Goal: Task Accomplishment & Management: Use online tool/utility

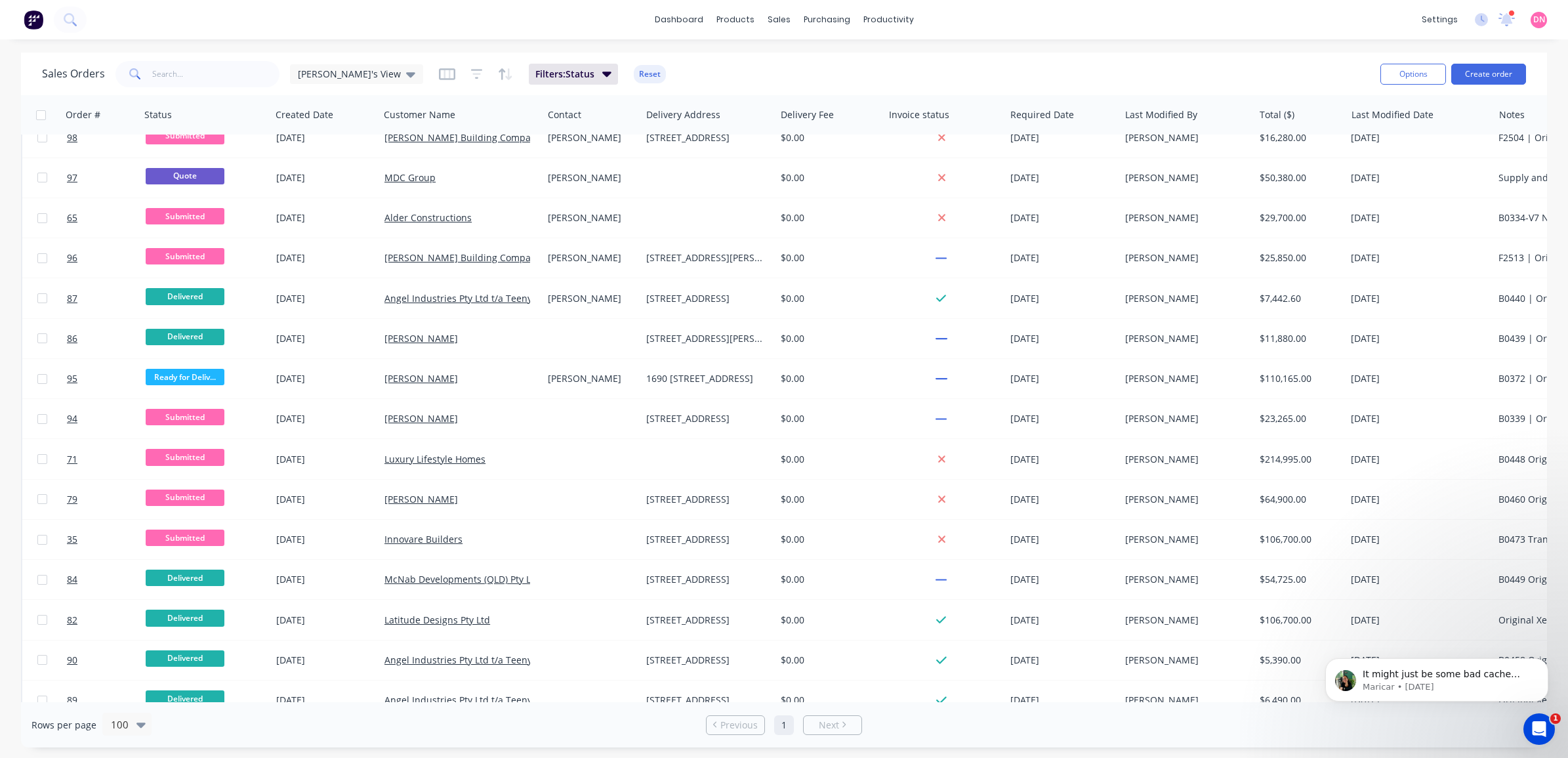
scroll to position [1230, 0]
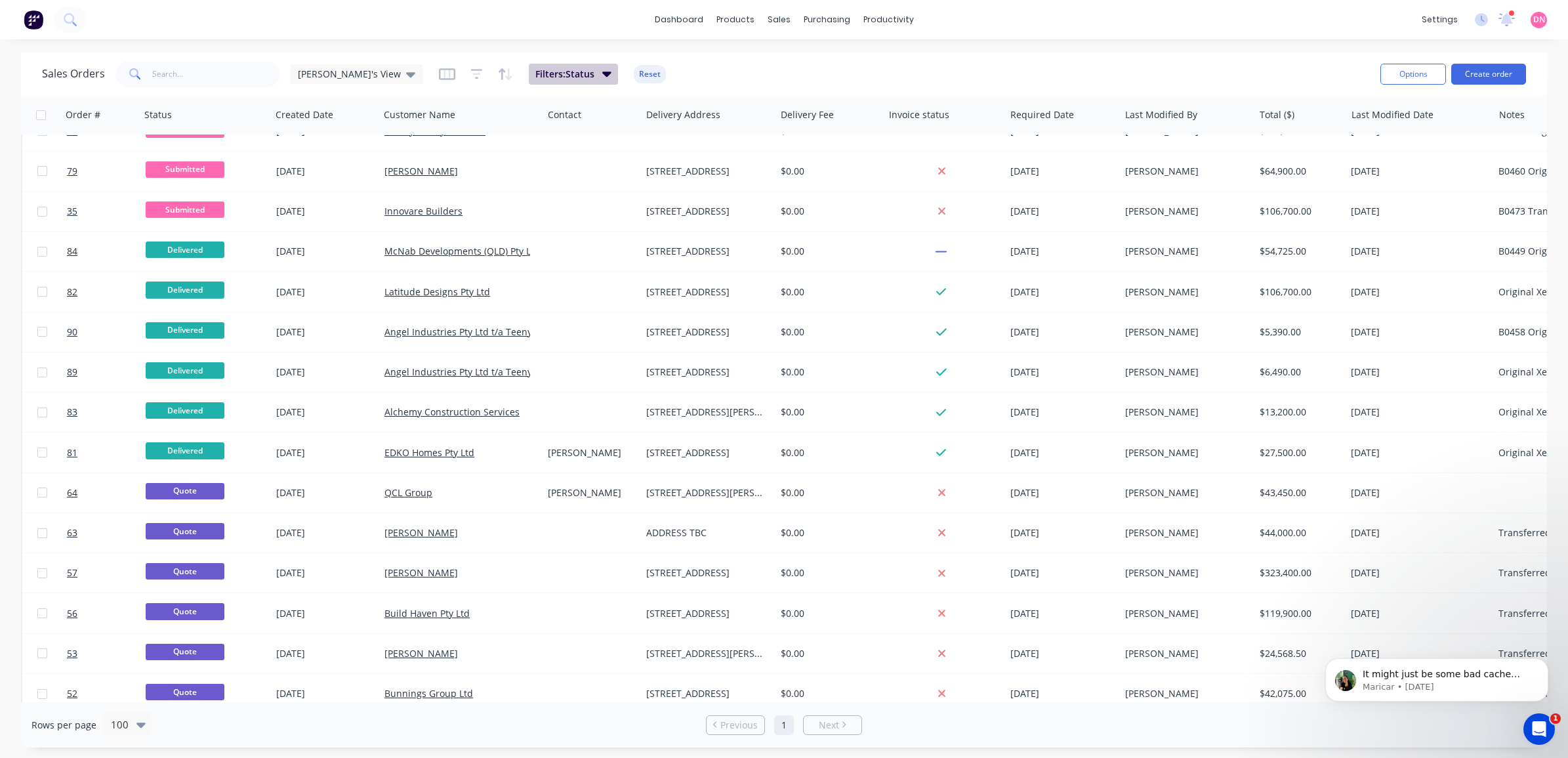
click at [603, 67] on icon "button" at bounding box center [607, 74] width 9 height 15
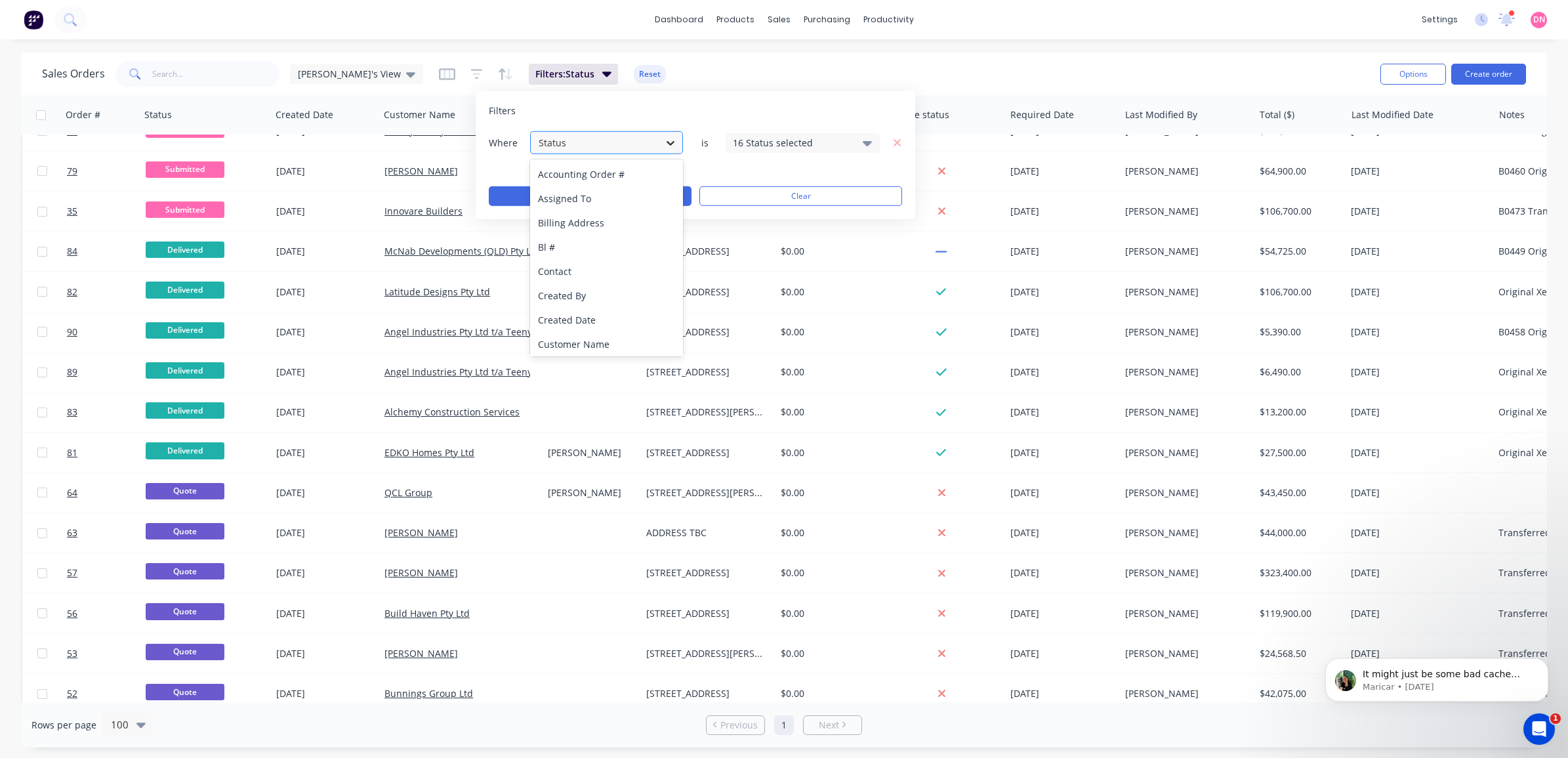
click at [674, 145] on icon at bounding box center [671, 142] width 13 height 13
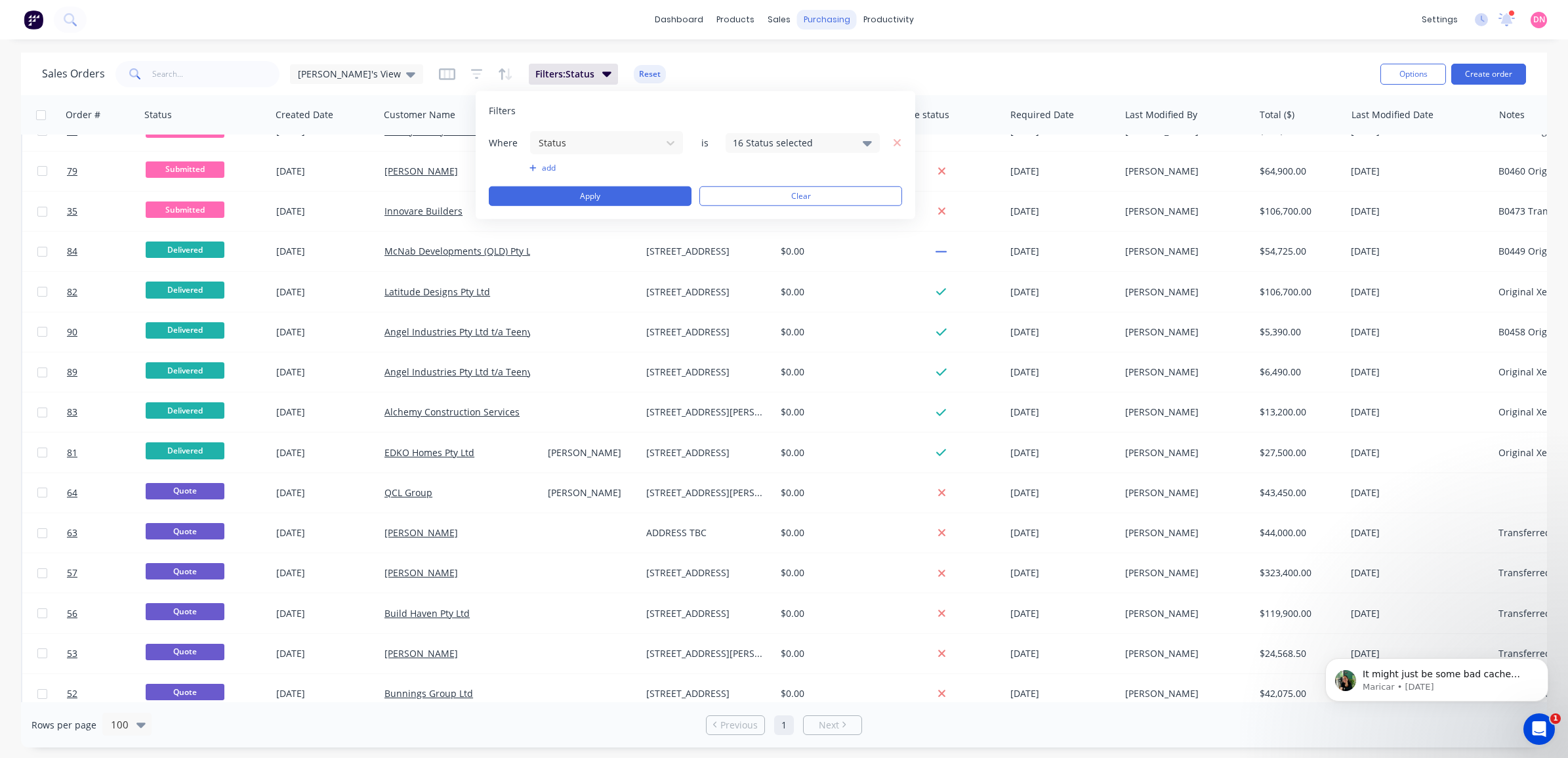
drag, startPoint x: 694, startPoint y: 102, endPoint x: 802, endPoint y: 28, distance: 130.9
click at [720, 77] on body "dashboard products sales purchasing productivity dashboard products Product Cat…" at bounding box center [784, 379] width 1568 height 758
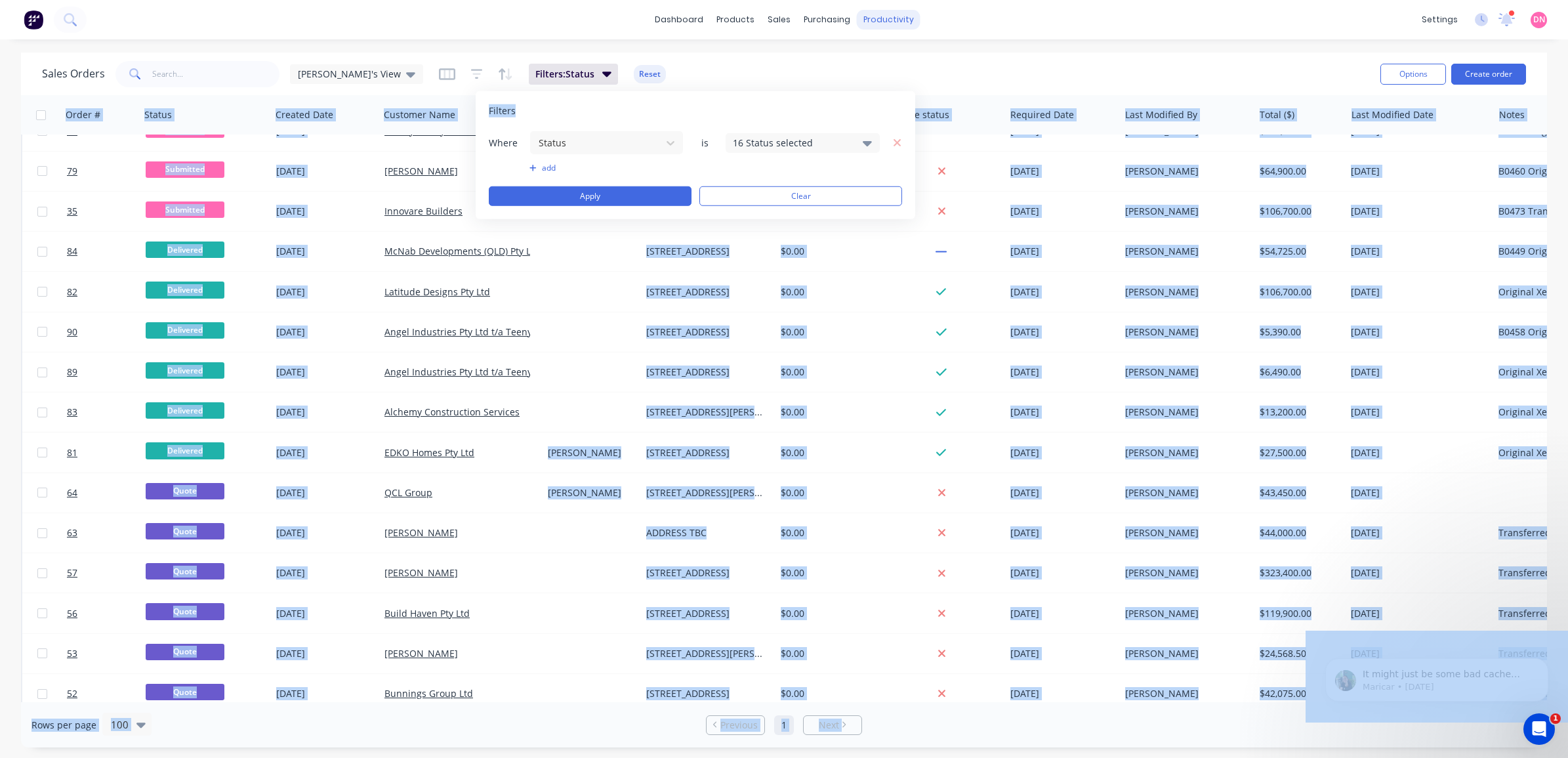
drag, startPoint x: 802, startPoint y: 28, endPoint x: 877, endPoint y: 16, distance: 76.0
click at [877, 16] on div "productivity" at bounding box center [889, 20] width 64 height 20
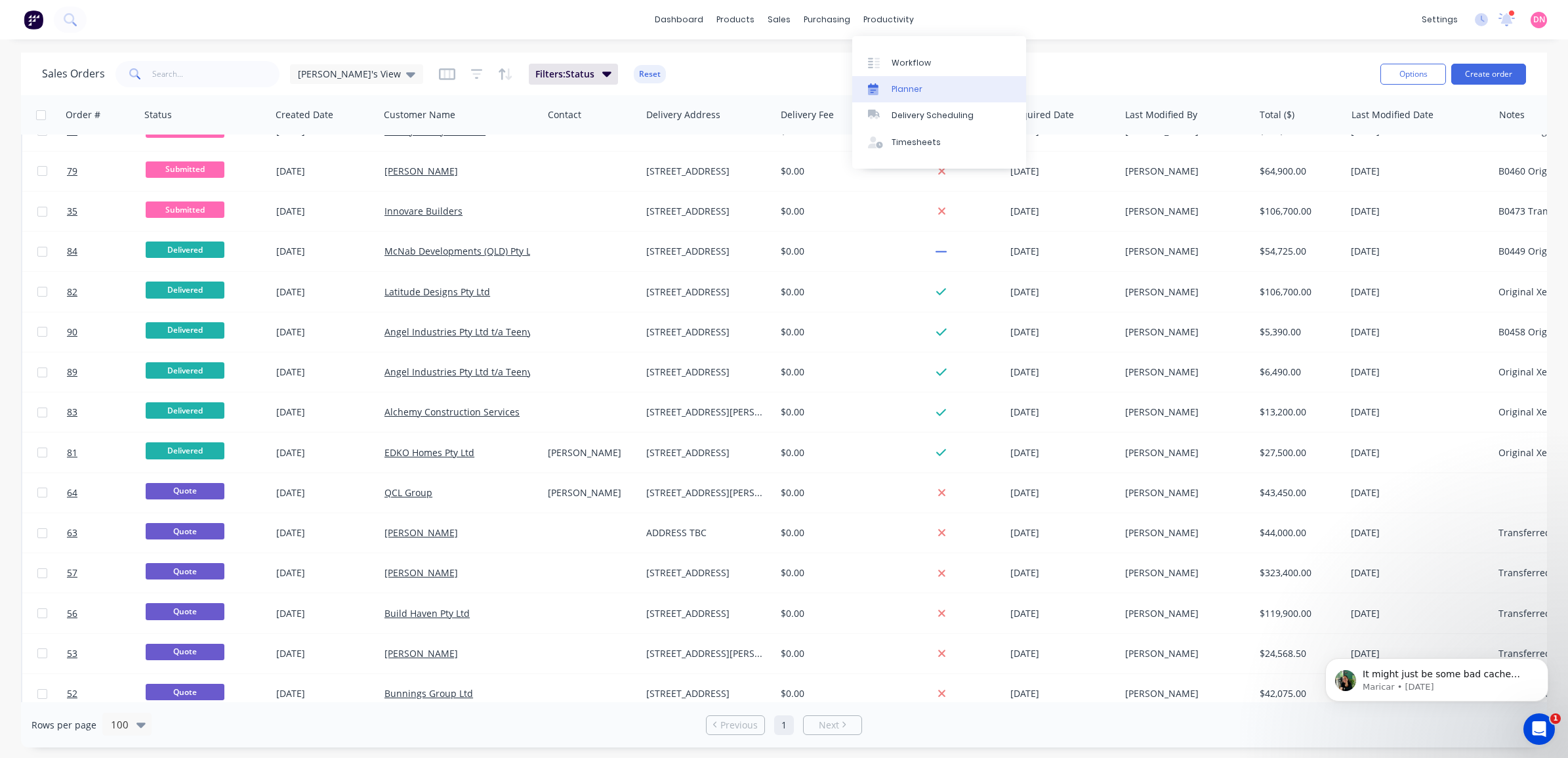
click at [906, 89] on div "Planner" at bounding box center [907, 89] width 31 height 11
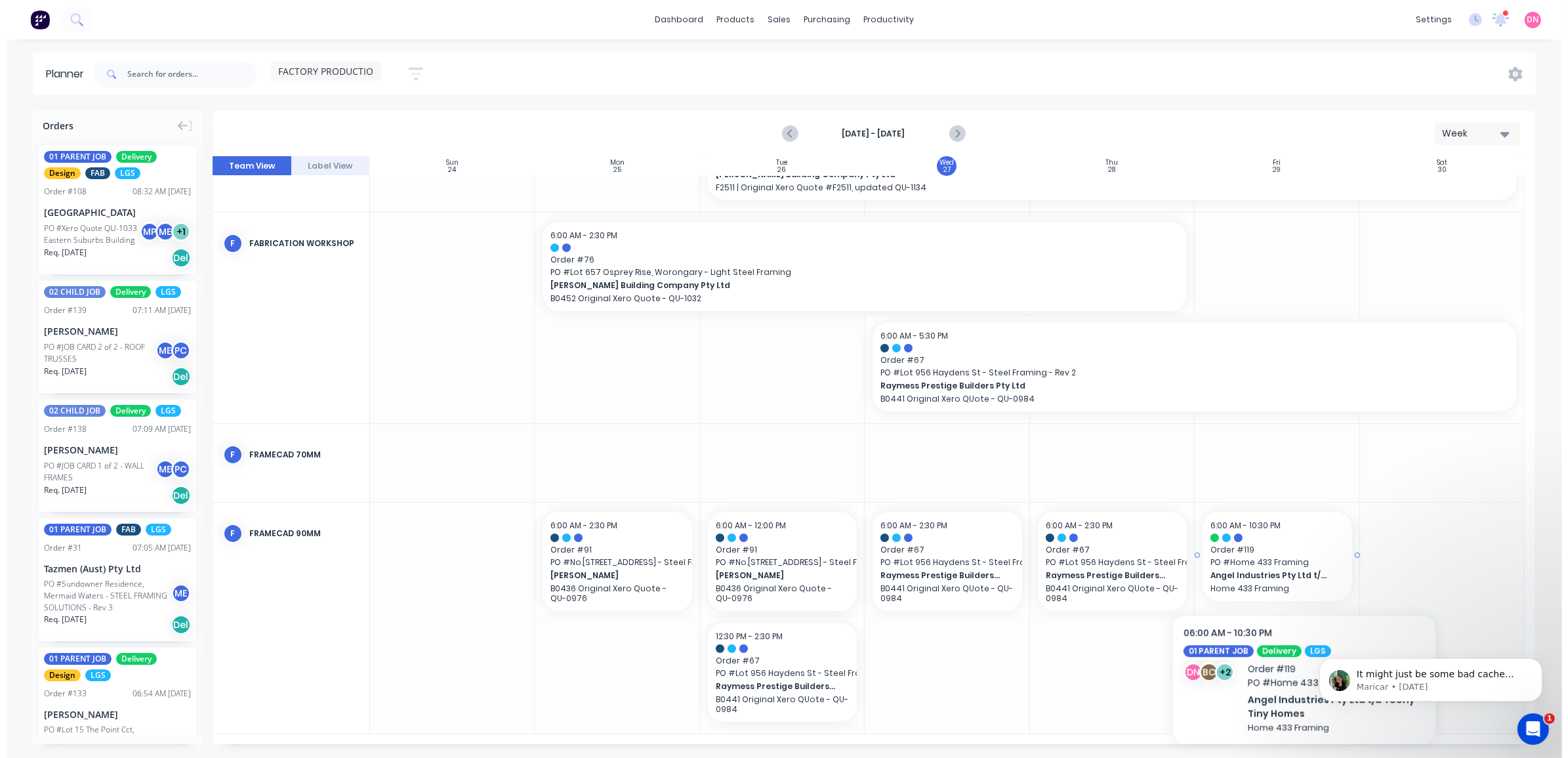
scroll to position [296, 0]
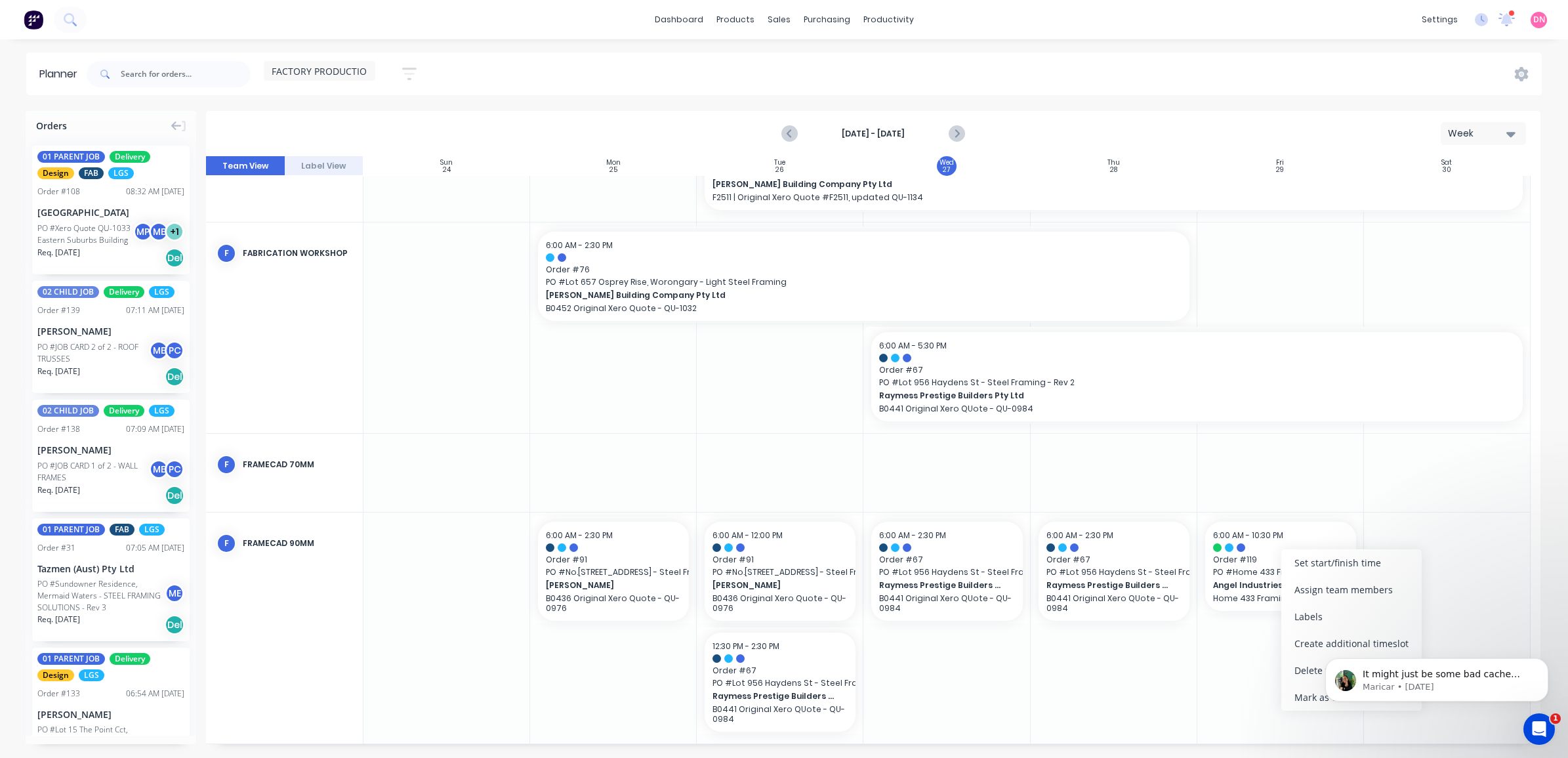
click at [1314, 670] on body "It might just be some bad cache from the update last night causing the issue. […" at bounding box center [1437, 676] width 252 height 81
click at [1359, 379] on span "PO # Lot 956 Haydens St - Steel Framing - Rev 2" at bounding box center [1197, 383] width 635 height 11
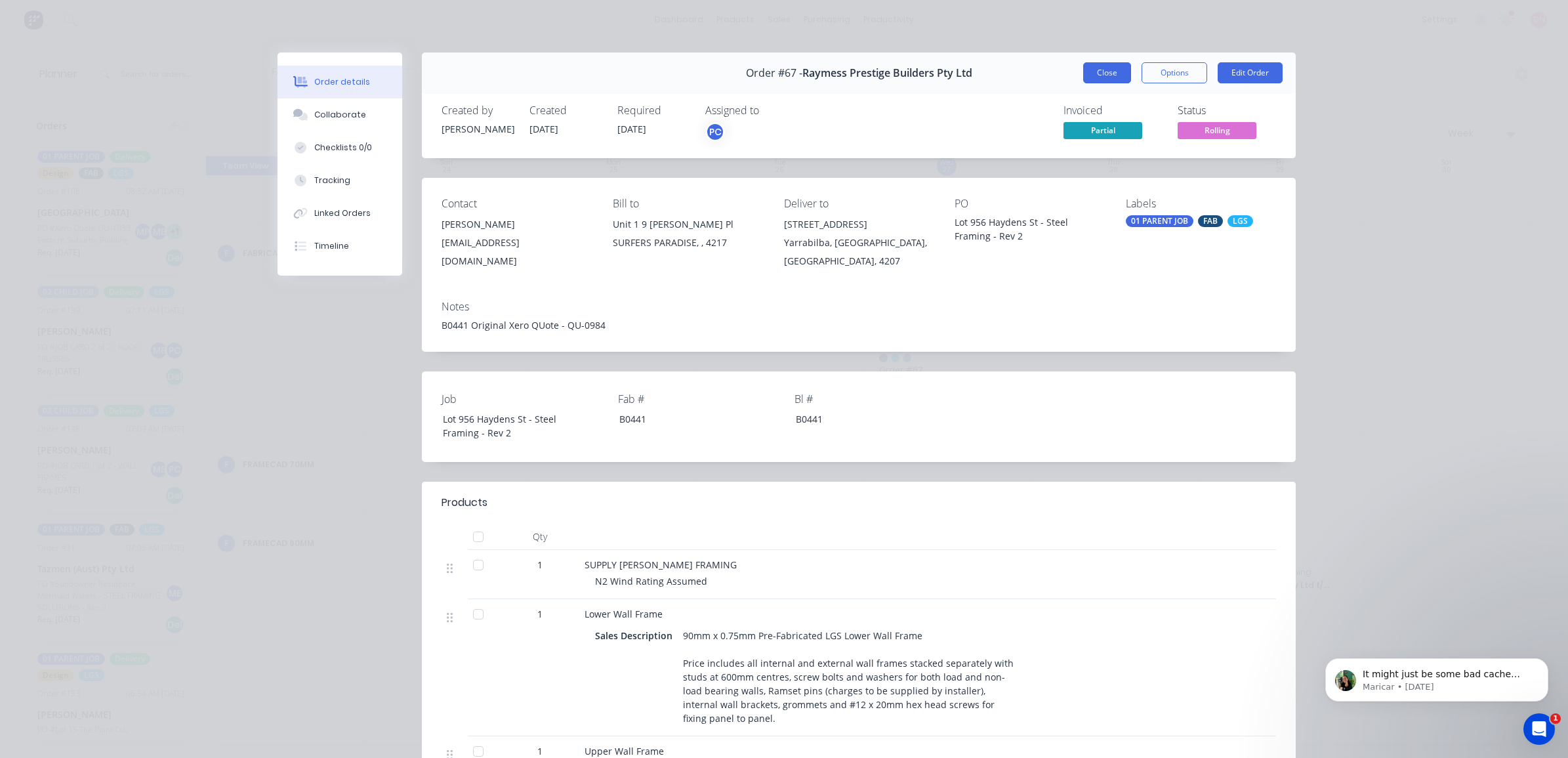
click at [1083, 69] on button "Close" at bounding box center [1107, 73] width 48 height 21
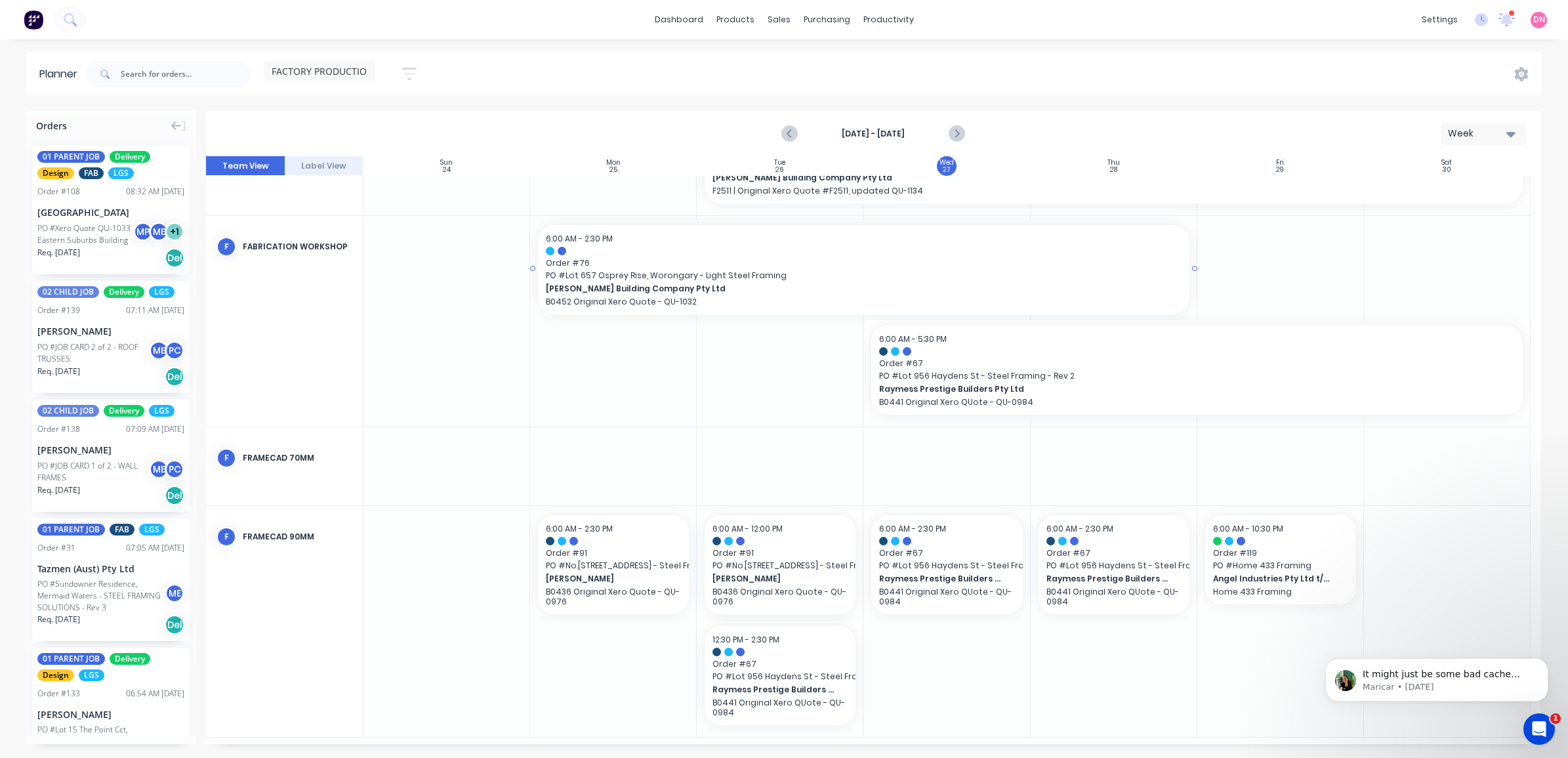
scroll to position [305, 0]
drag, startPoint x: 1264, startPoint y: 545, endPoint x: 1162, endPoint y: 593, distance: 112.7
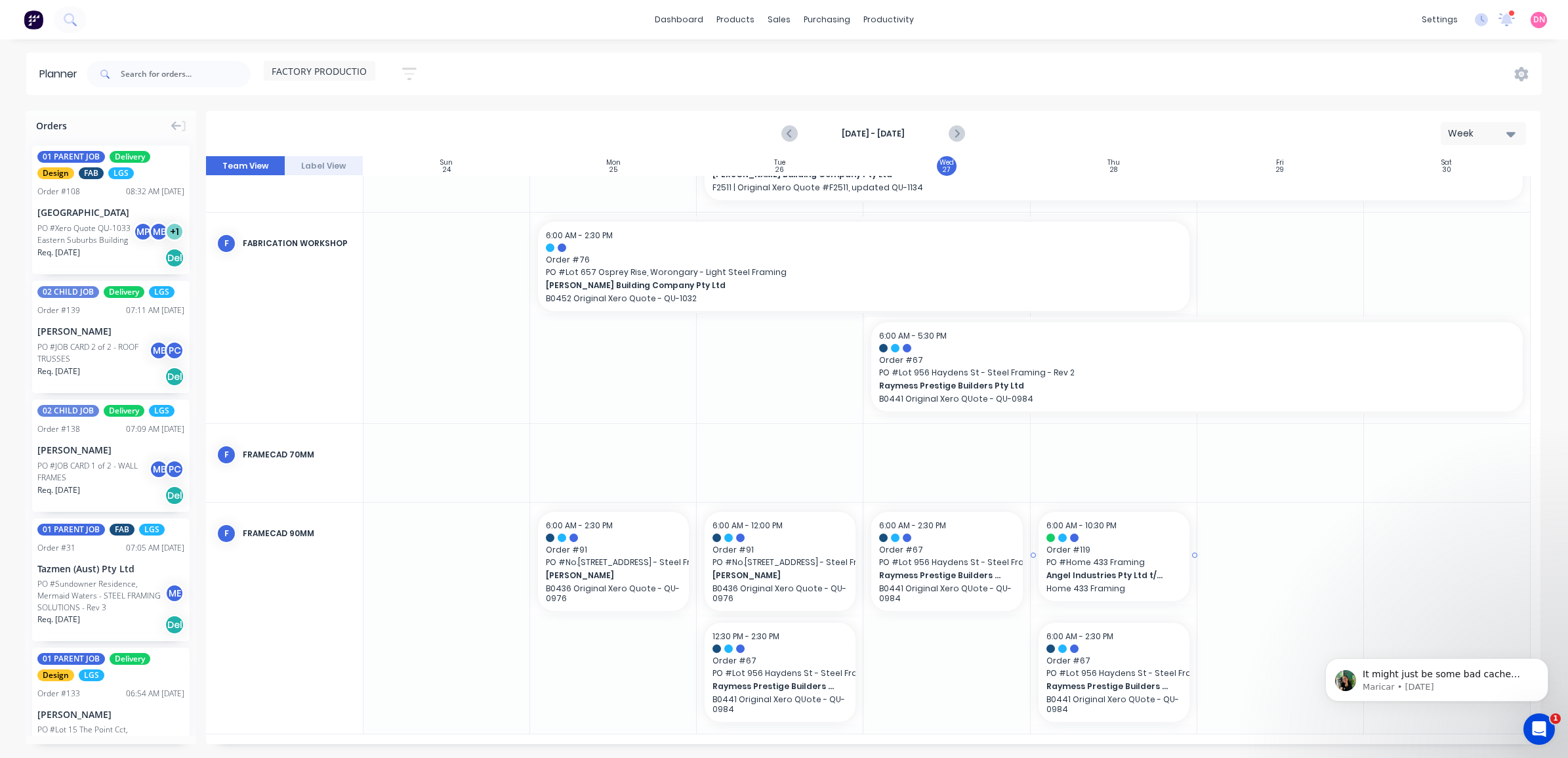
scroll to position [296, 0]
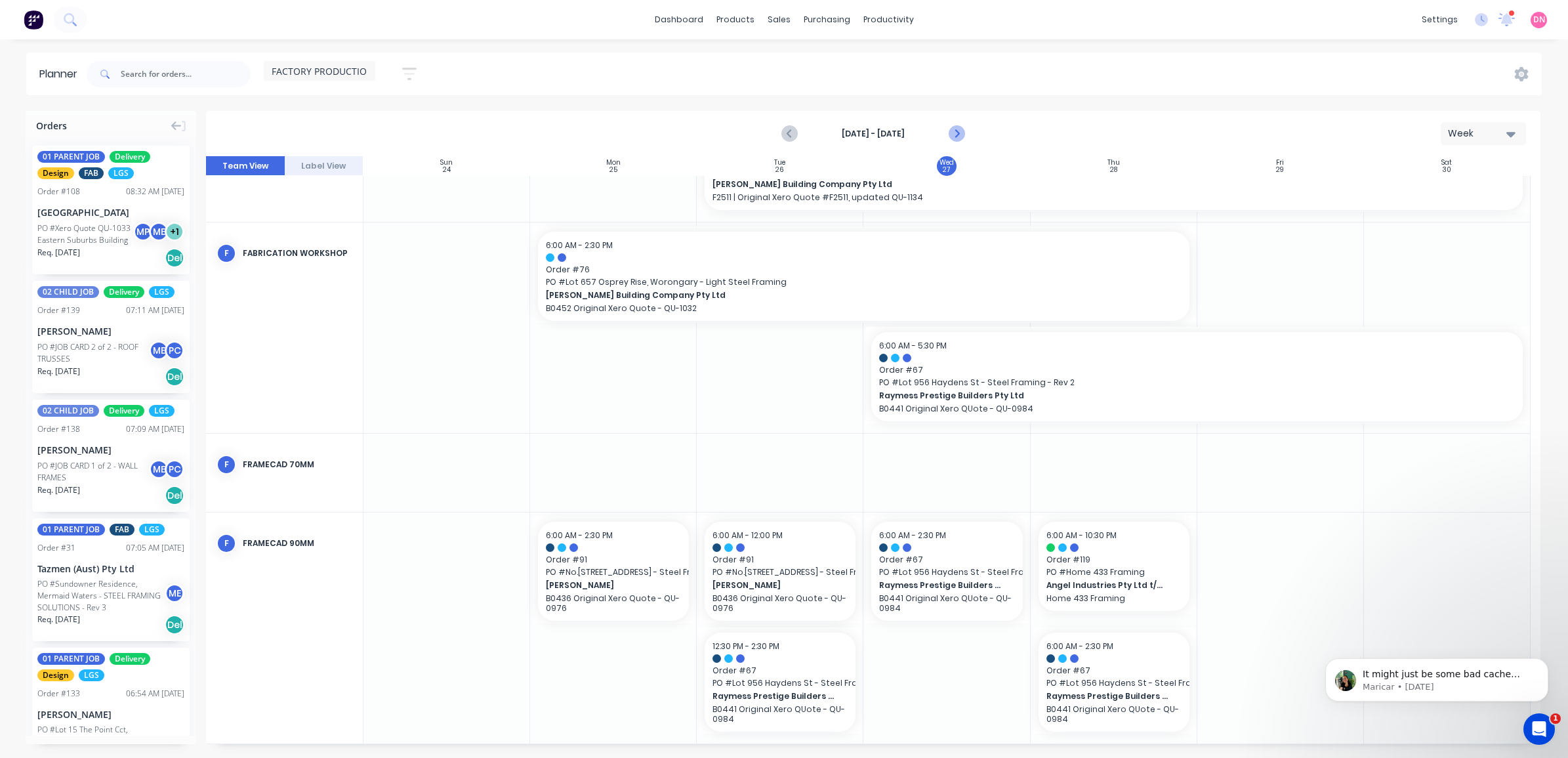
click at [956, 126] on icon "Next page" at bounding box center [956, 133] width 16 height 16
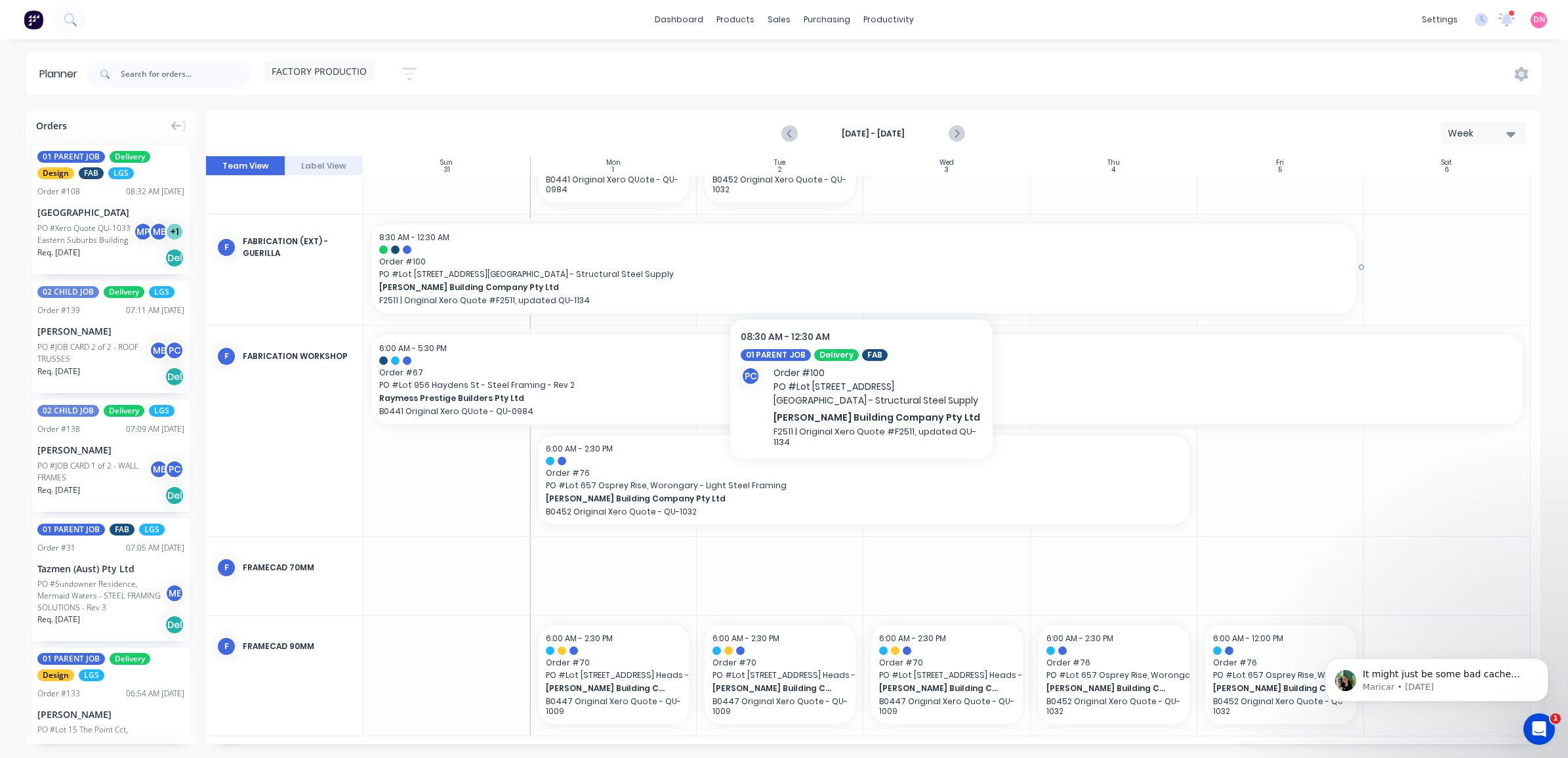
scroll to position [84, 0]
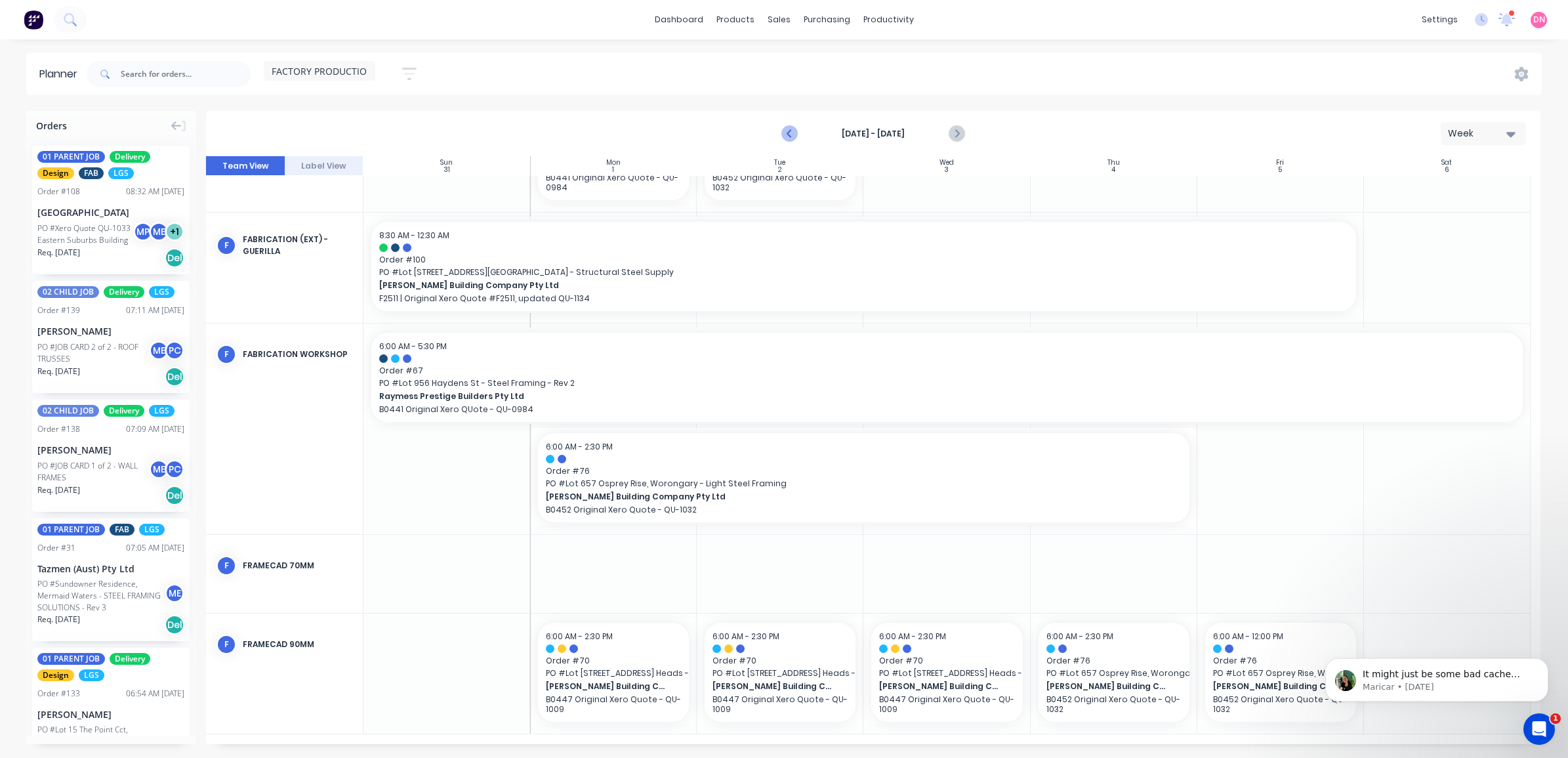
click at [789, 126] on icon "Previous page" at bounding box center [790, 133] width 16 height 16
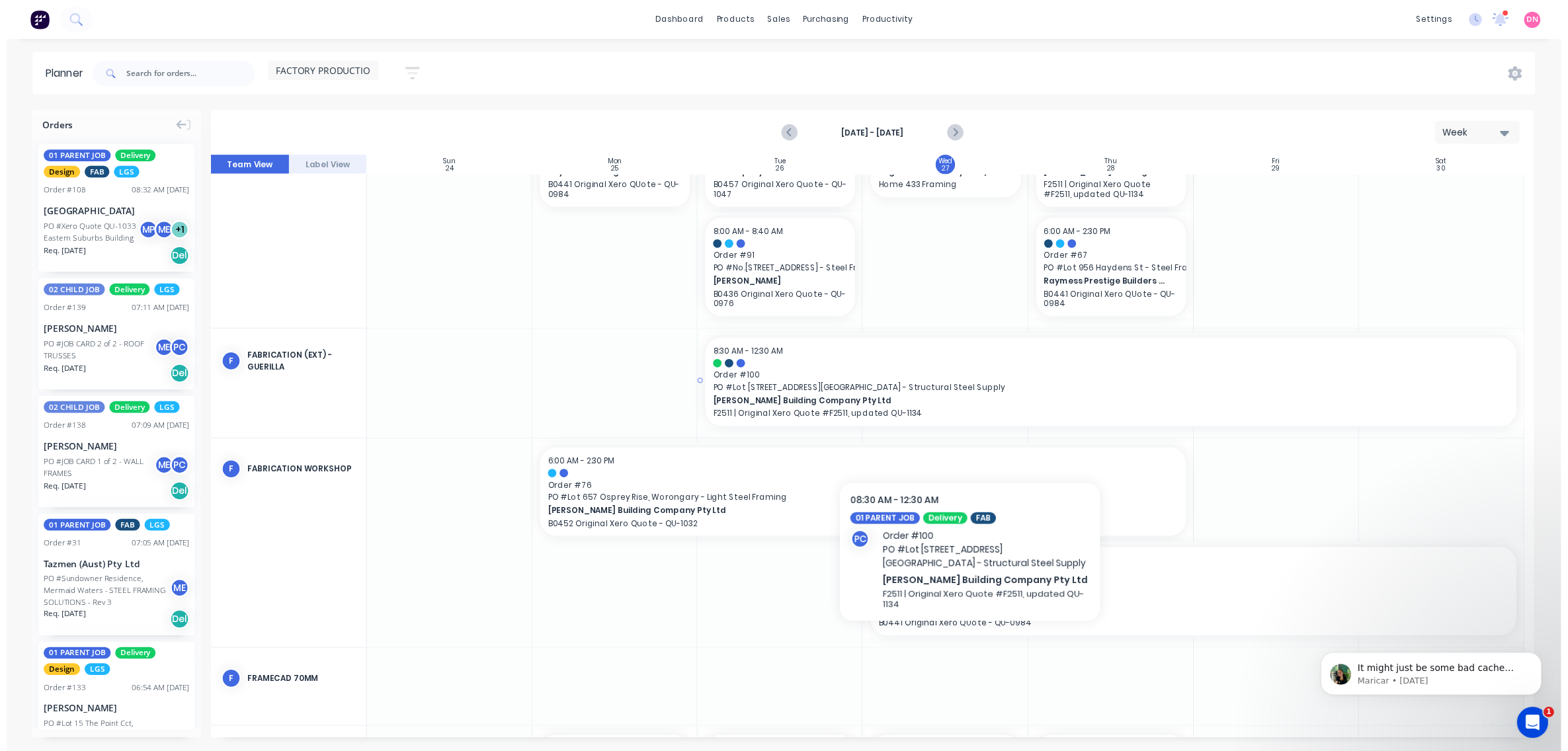
scroll to position [83, 0]
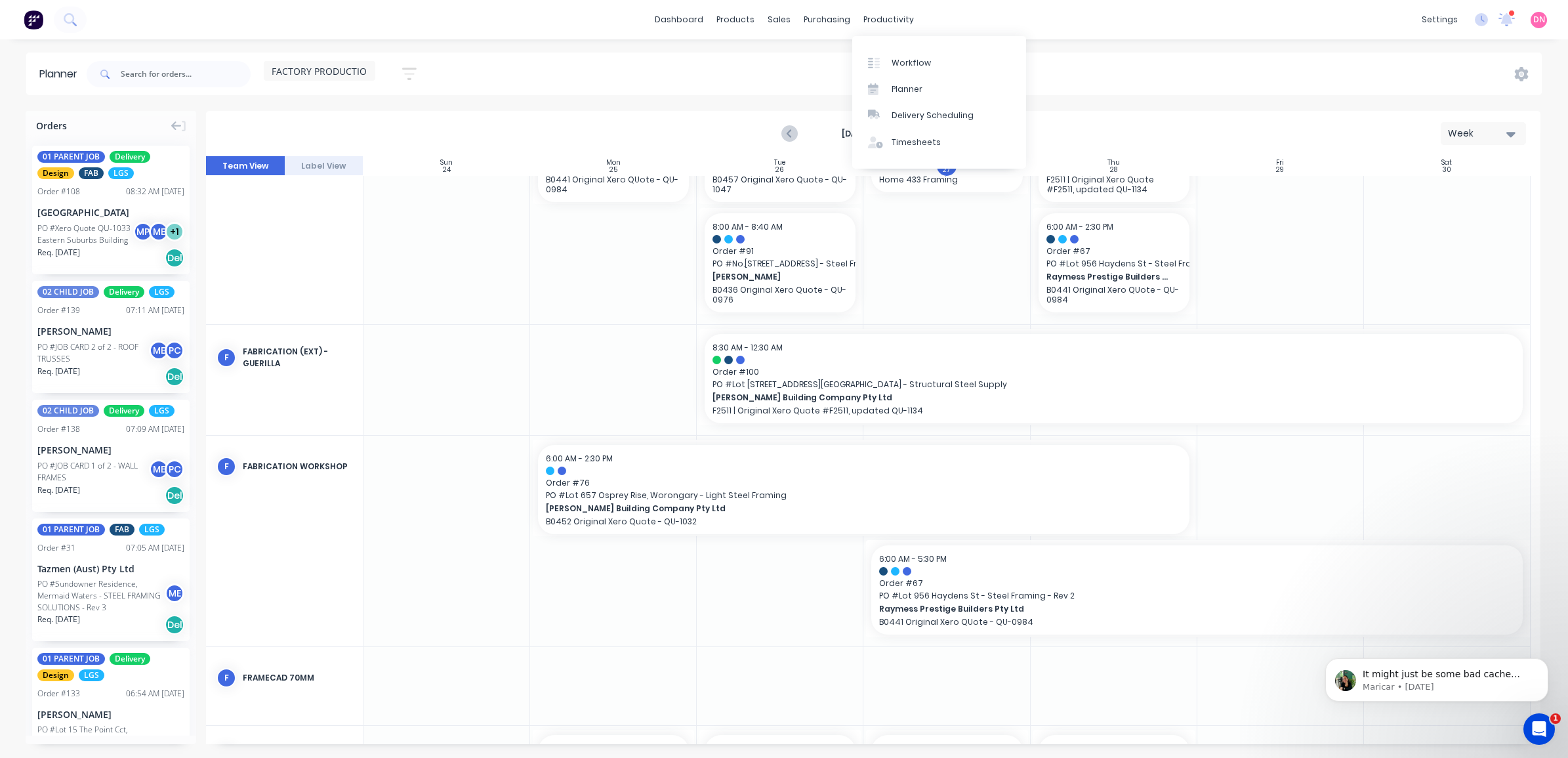
click at [873, 3] on div "dashboard products sales purchasing productivity dashboard products Product Cat…" at bounding box center [784, 20] width 1568 height 39
click at [914, 67] on div "Workflow" at bounding box center [911, 63] width 39 height 11
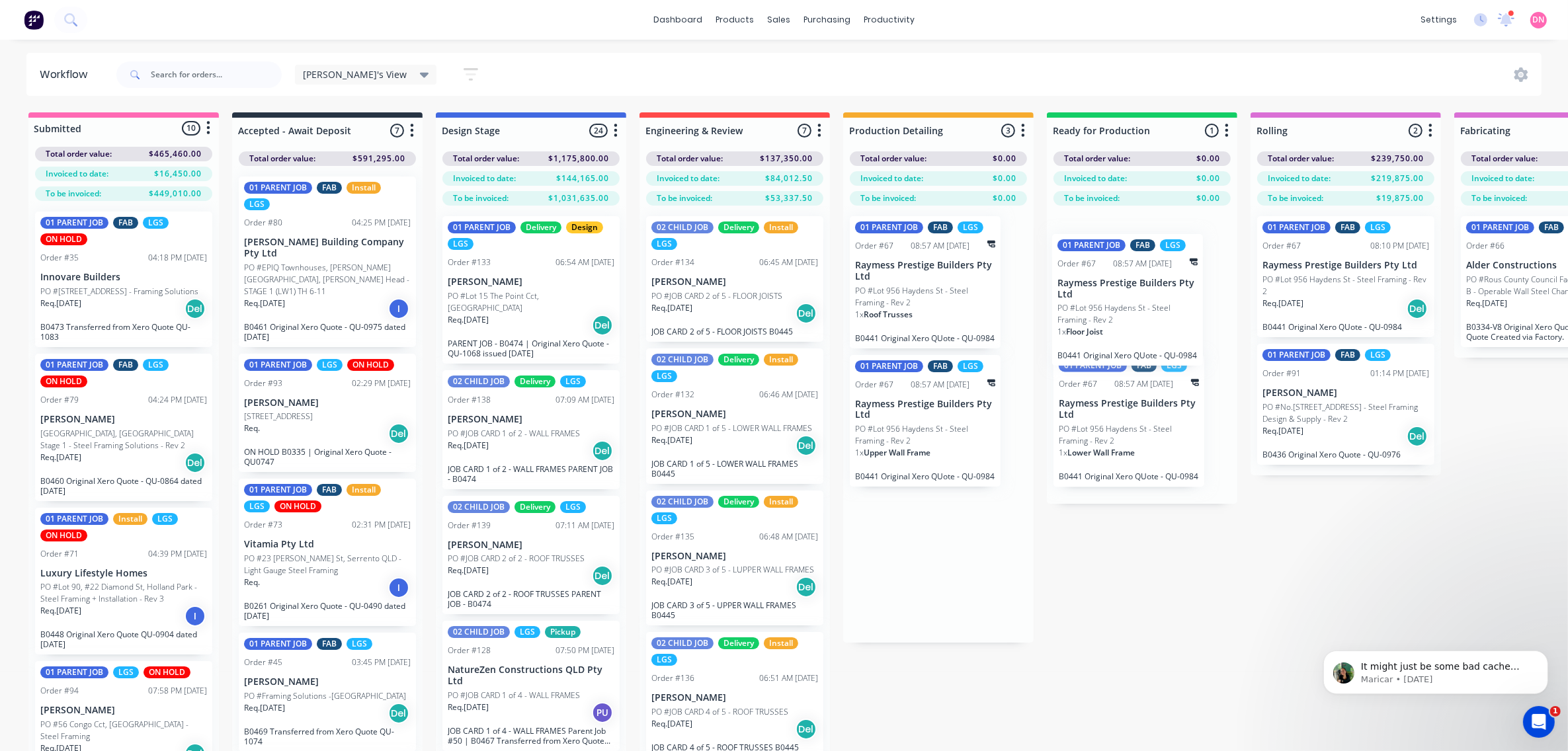
drag, startPoint x: 910, startPoint y: 273, endPoint x: 1120, endPoint y: 292, distance: 210.9
click at [1120, 292] on div "Submitted 10 Status colour #FF69B4 hex #FF69B4 Save Cancel Summaries Total orde…" at bounding box center [1380, 455] width 2780 height 686
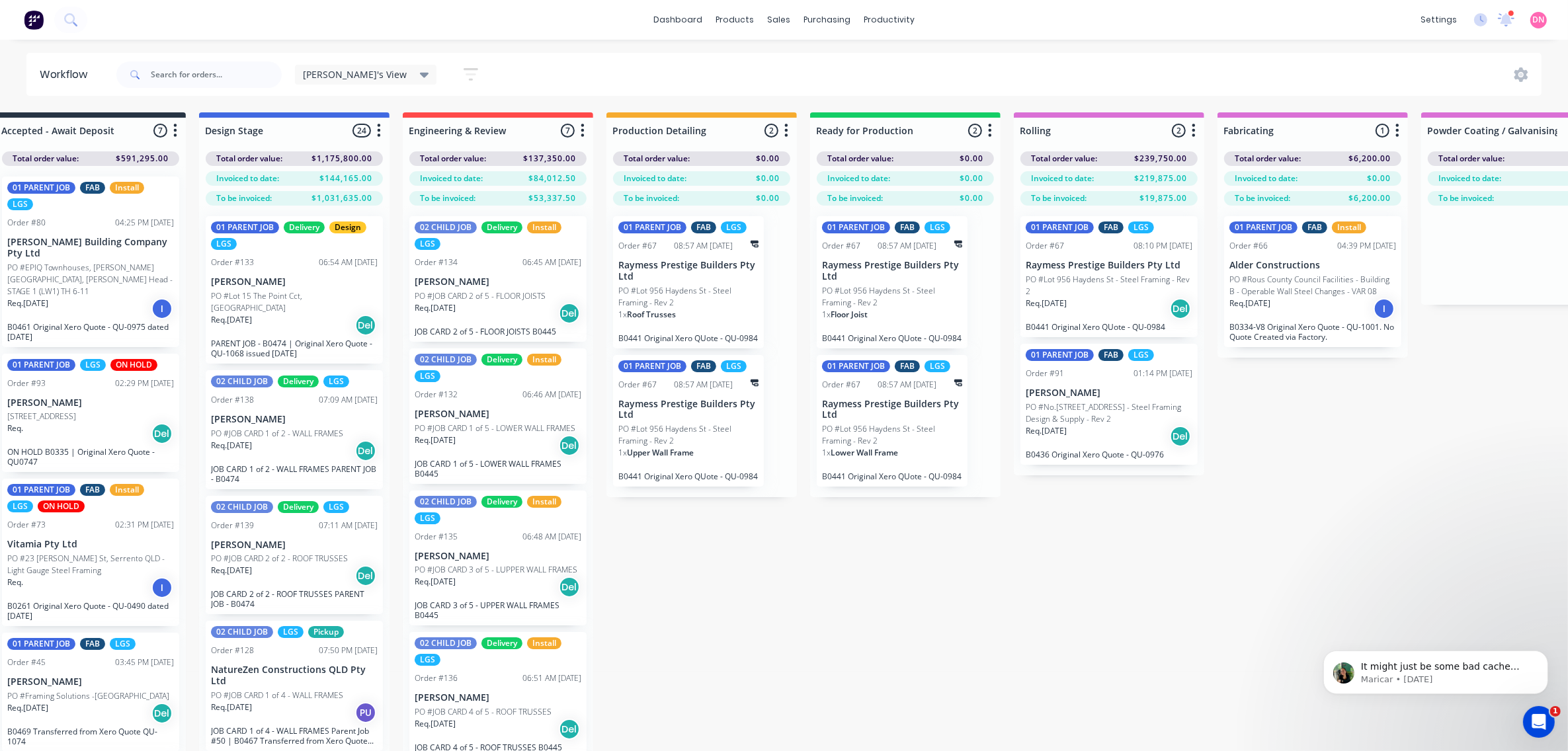
scroll to position [0, 238]
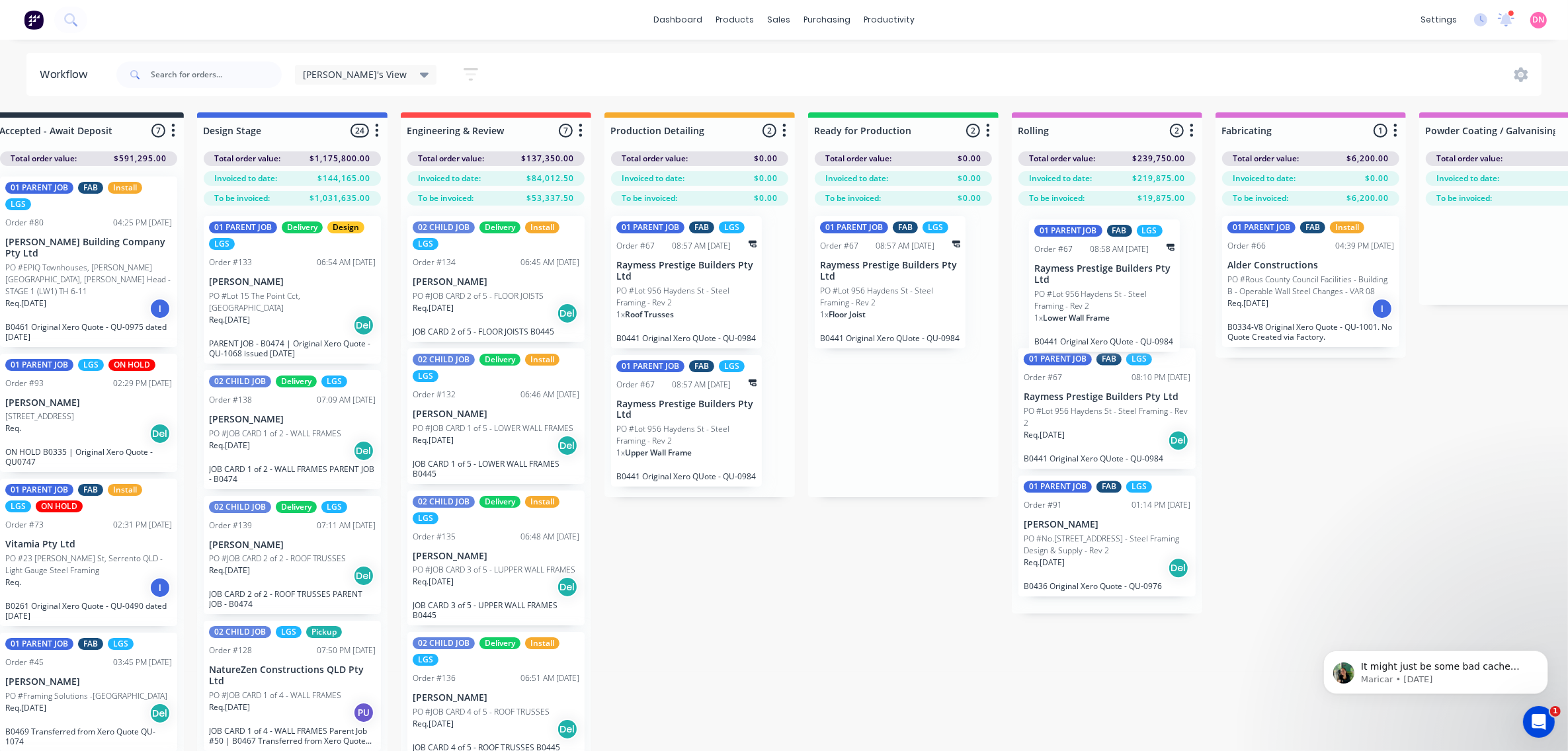
drag, startPoint x: 867, startPoint y: 415, endPoint x: 1085, endPoint y: 280, distance: 256.4
click at [1085, 280] on div "Submitted 10 Status colour #FF69B4 hex #FF69B4 Save Cancel Summaries Total orde…" at bounding box center [1142, 455] width 2780 height 686
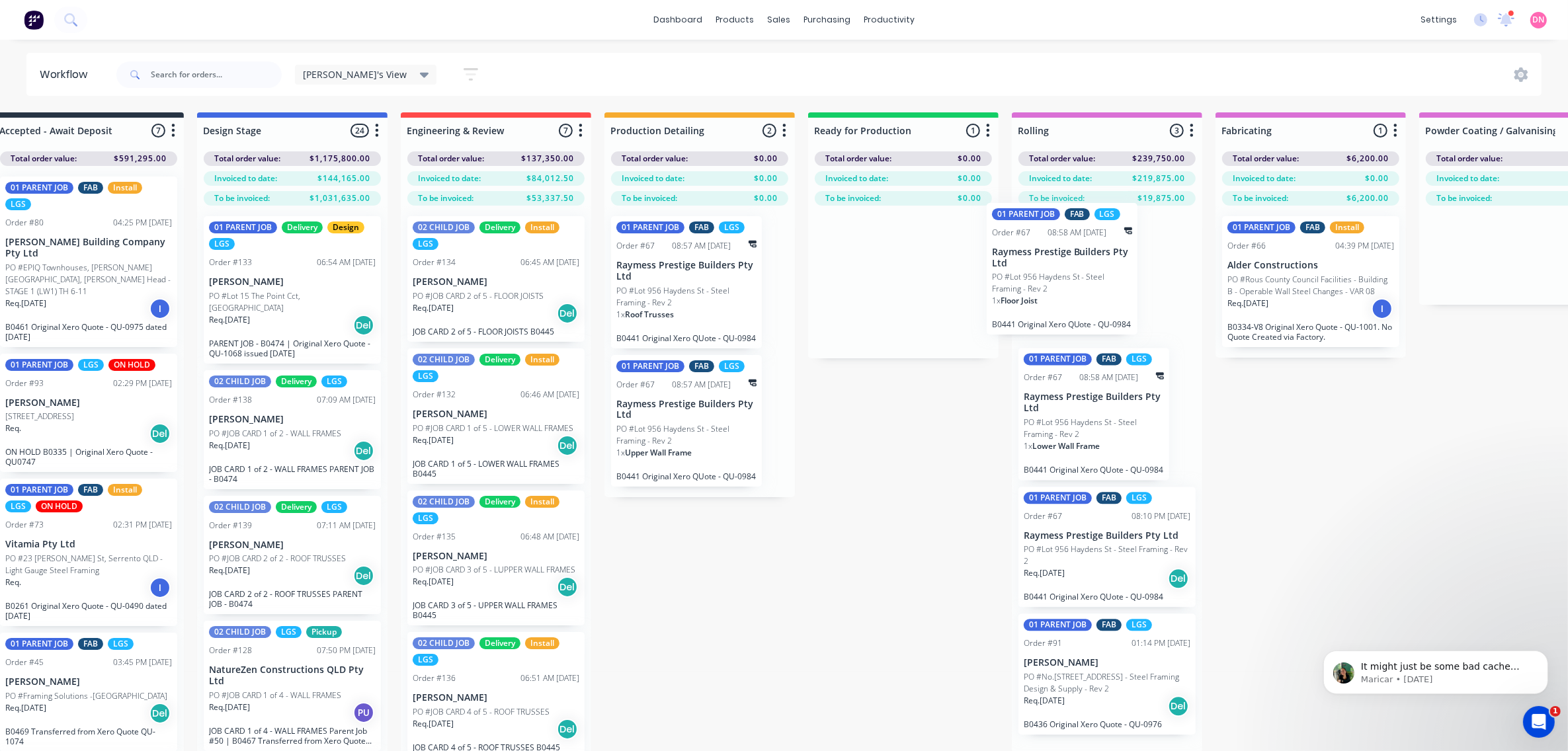
drag, startPoint x: 870, startPoint y: 281, endPoint x: 1082, endPoint y: 312, distance: 214.3
click at [1066, 271] on div "Submitted 10 Status colour #FF69B4 hex #FF69B4 Save Cancel Summaries Total orde…" at bounding box center [1142, 455] width 2780 height 686
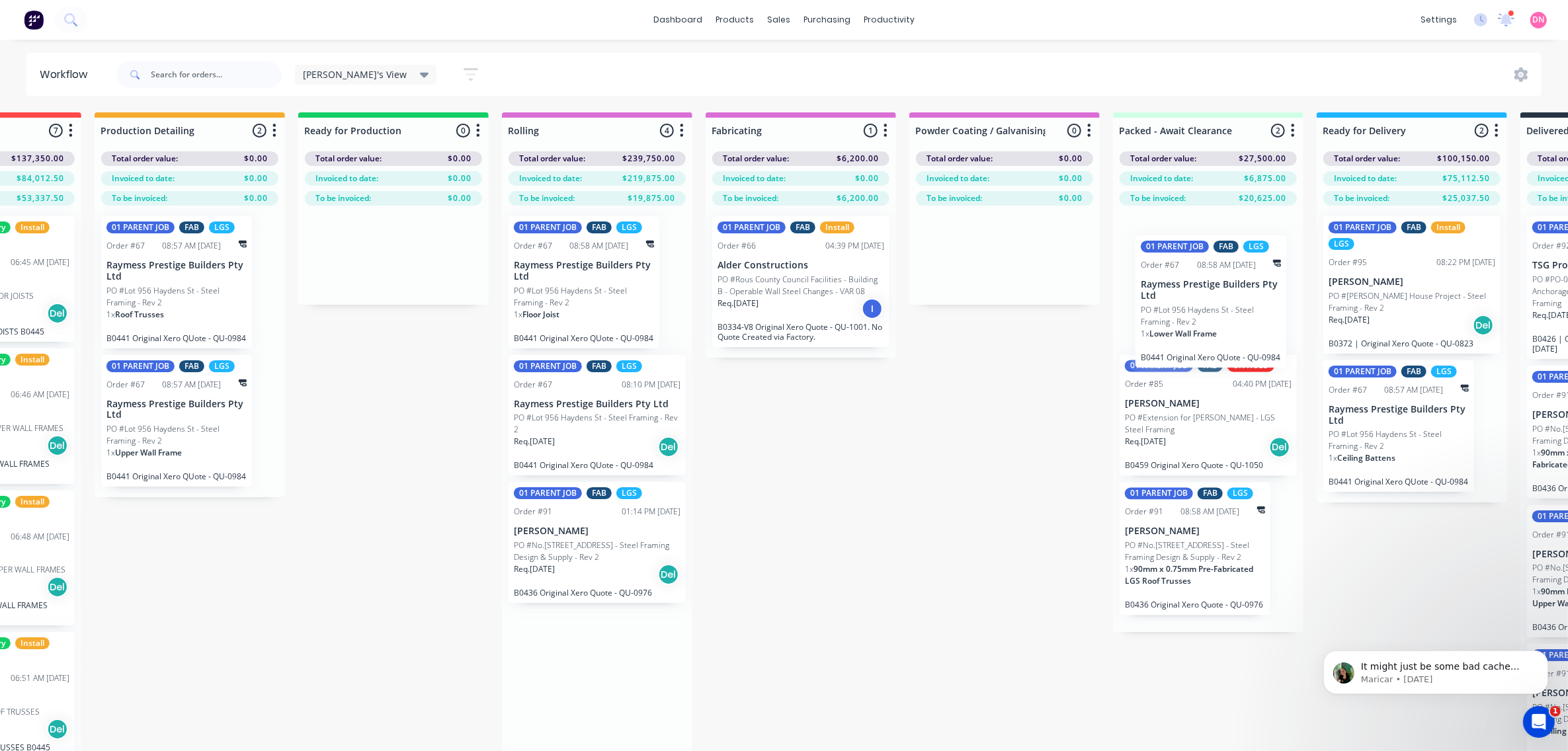
scroll to position [0, 750]
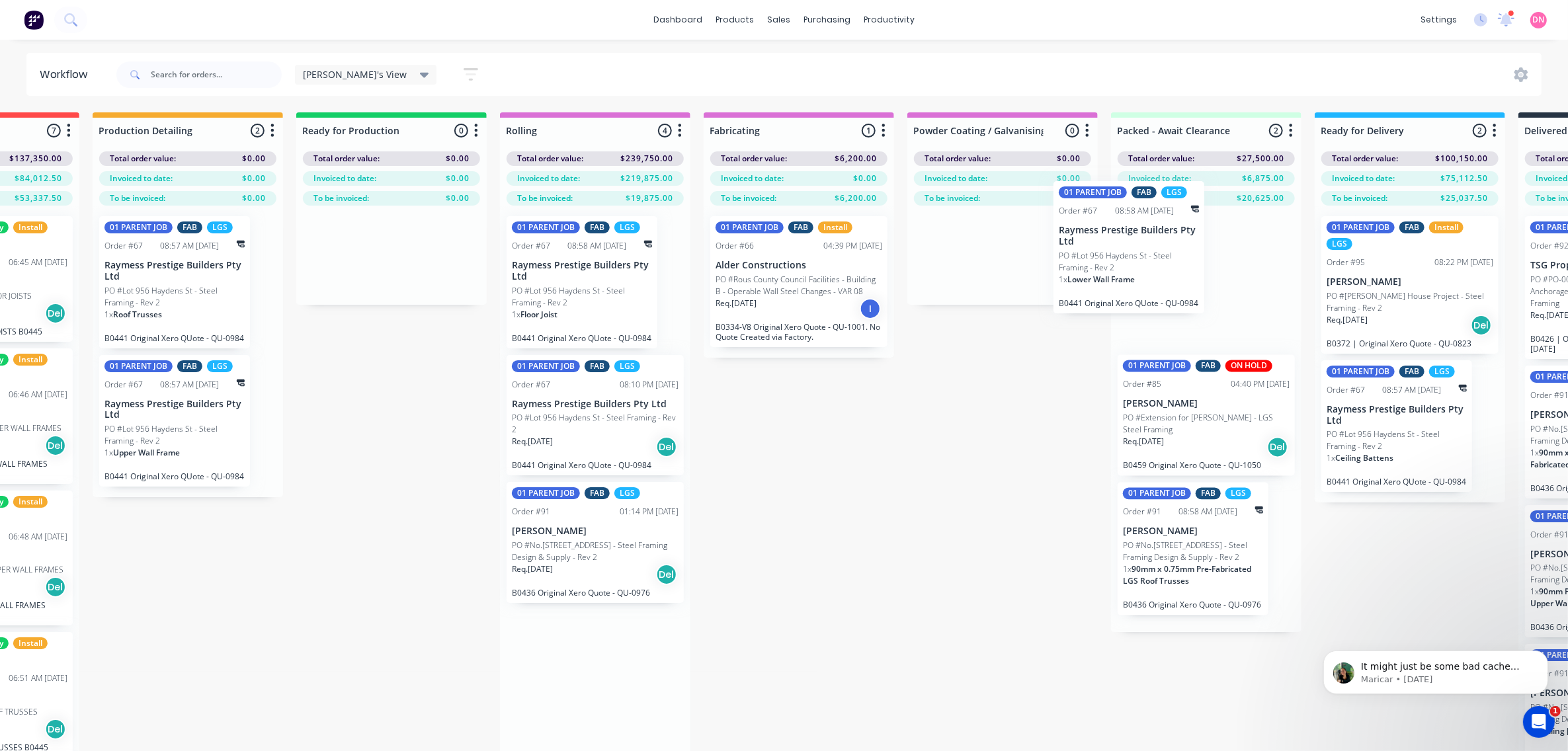
drag, startPoint x: 765, startPoint y: 409, endPoint x: 1164, endPoint y: 239, distance: 433.7
click at [1164, 239] on div "Submitted 10 Status colour #FF69B4 hex #FF69B4 Save Cancel Summaries Total orde…" at bounding box center [630, 455] width 2780 height 686
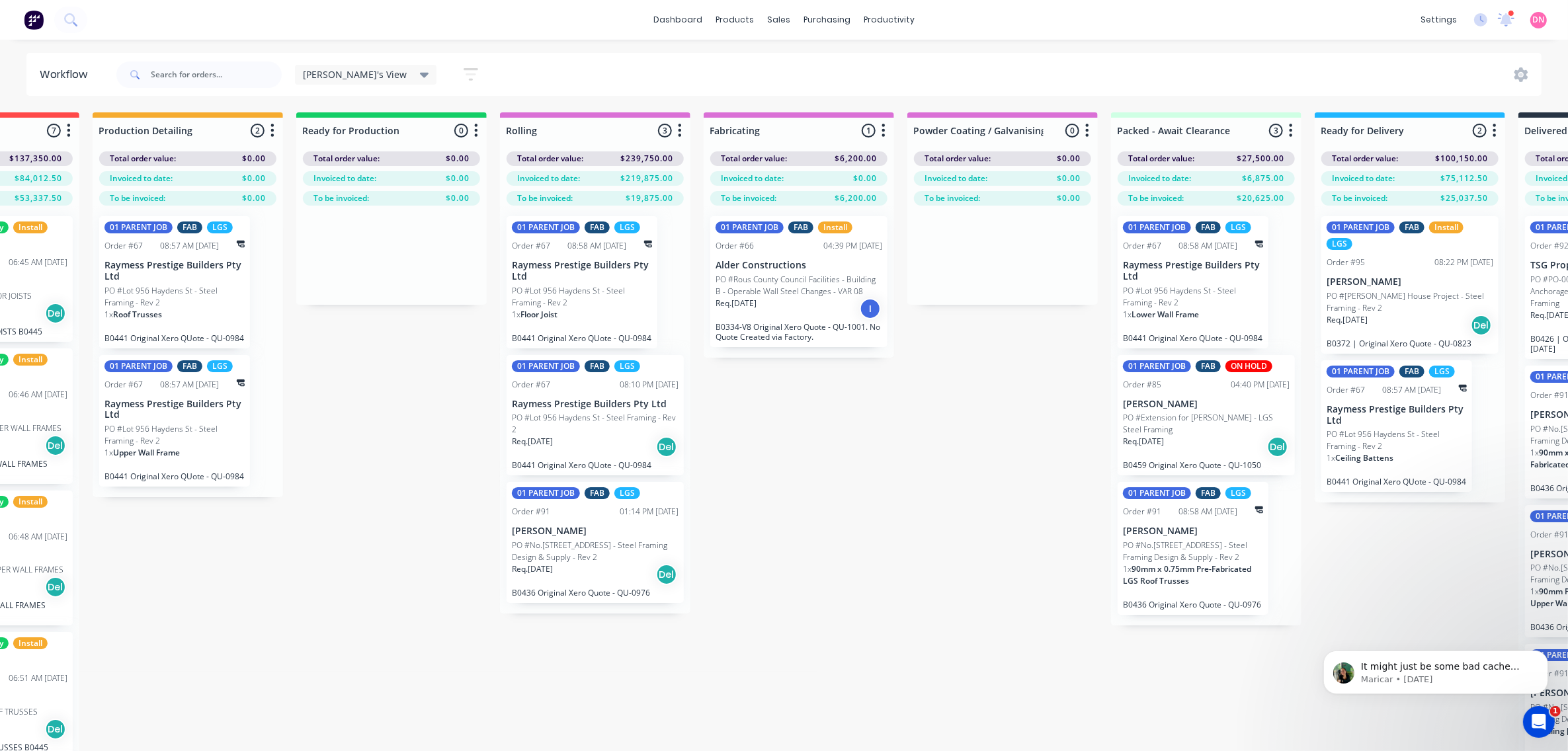
drag, startPoint x: 883, startPoint y: 123, endPoint x: 522, endPoint y: 60, distance: 366.5
click at [909, 69] on div "[PERSON_NAME]'s View Save new view None edit [PERSON_NAME]'s View (Default) edi…" at bounding box center [827, 74] width 1428 height 40
click at [357, 70] on div "[PERSON_NAME]'s View" at bounding box center [366, 74] width 127 height 12
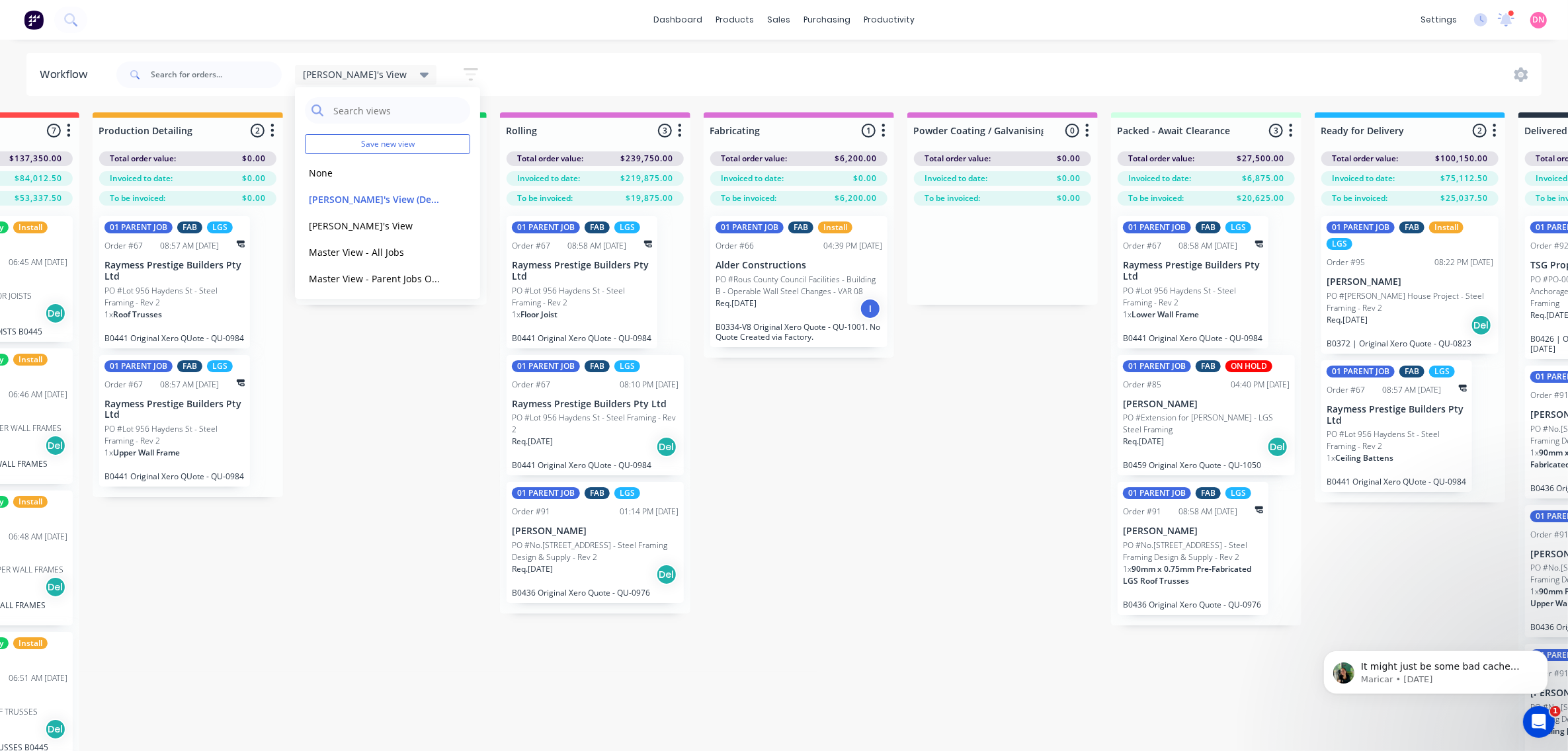
click at [463, 77] on icon "button" at bounding box center [471, 74] width 15 height 17
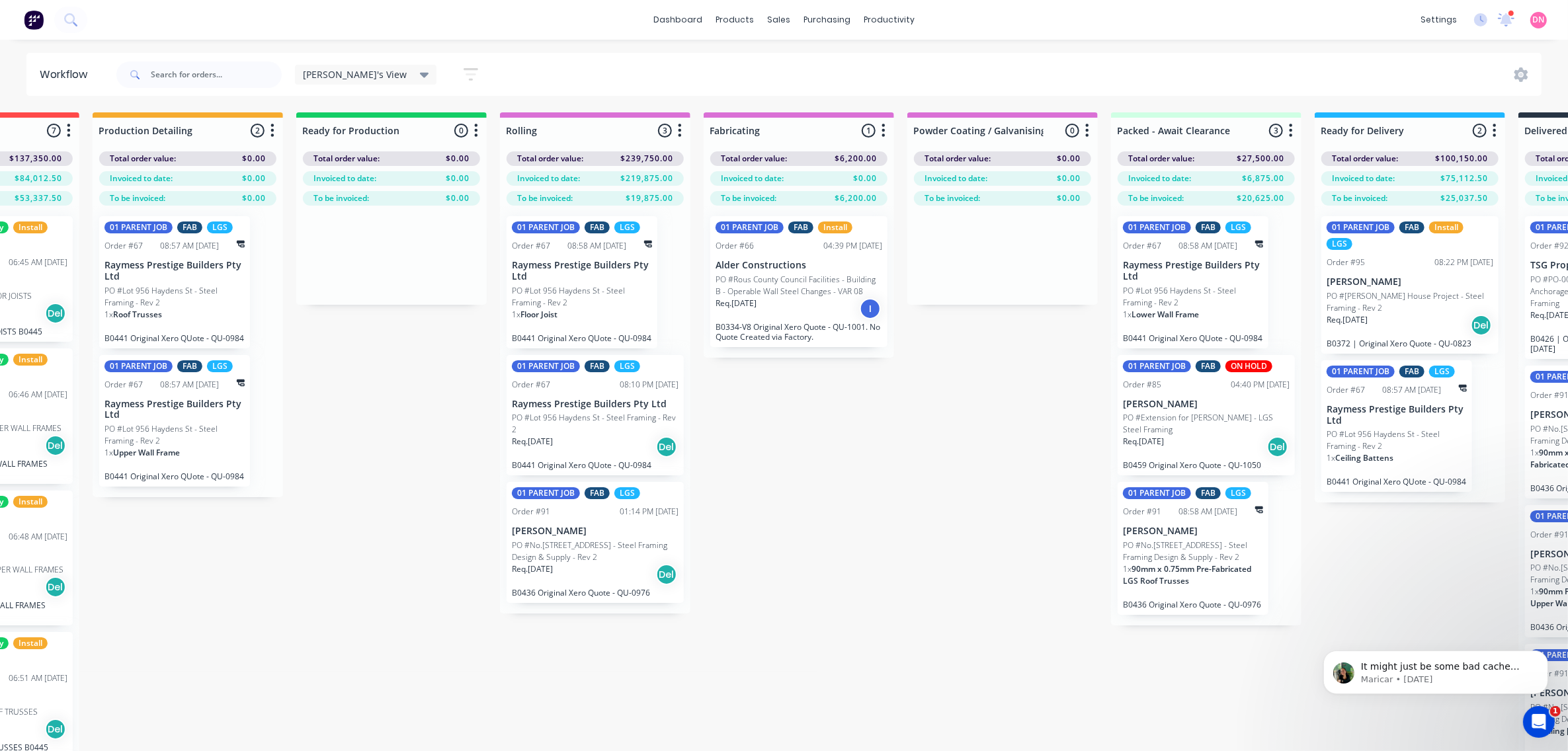
click at [364, 81] on div "[PERSON_NAME]'s View" at bounding box center [366, 74] width 142 height 20
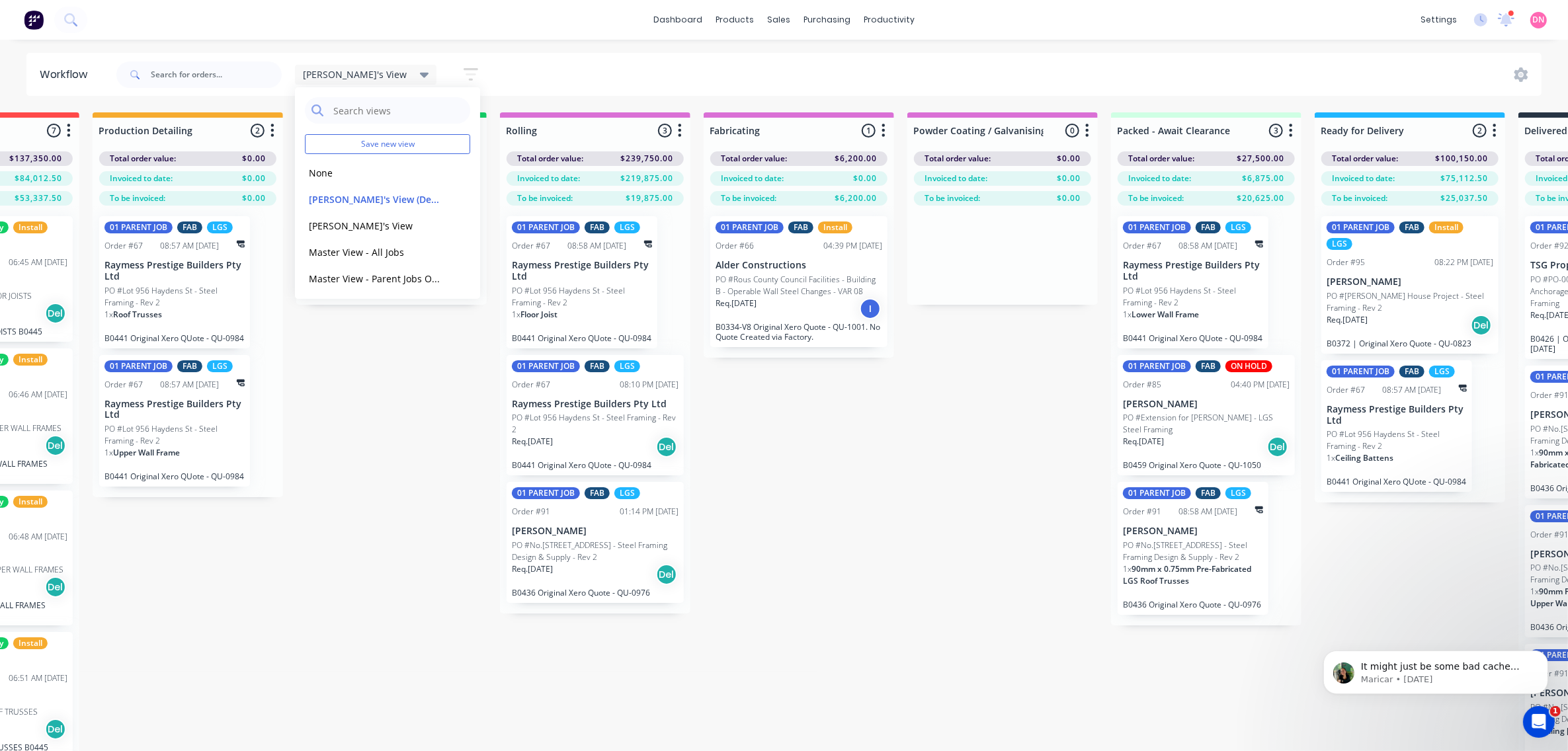
click at [463, 73] on icon "button" at bounding box center [471, 74] width 15 height 17
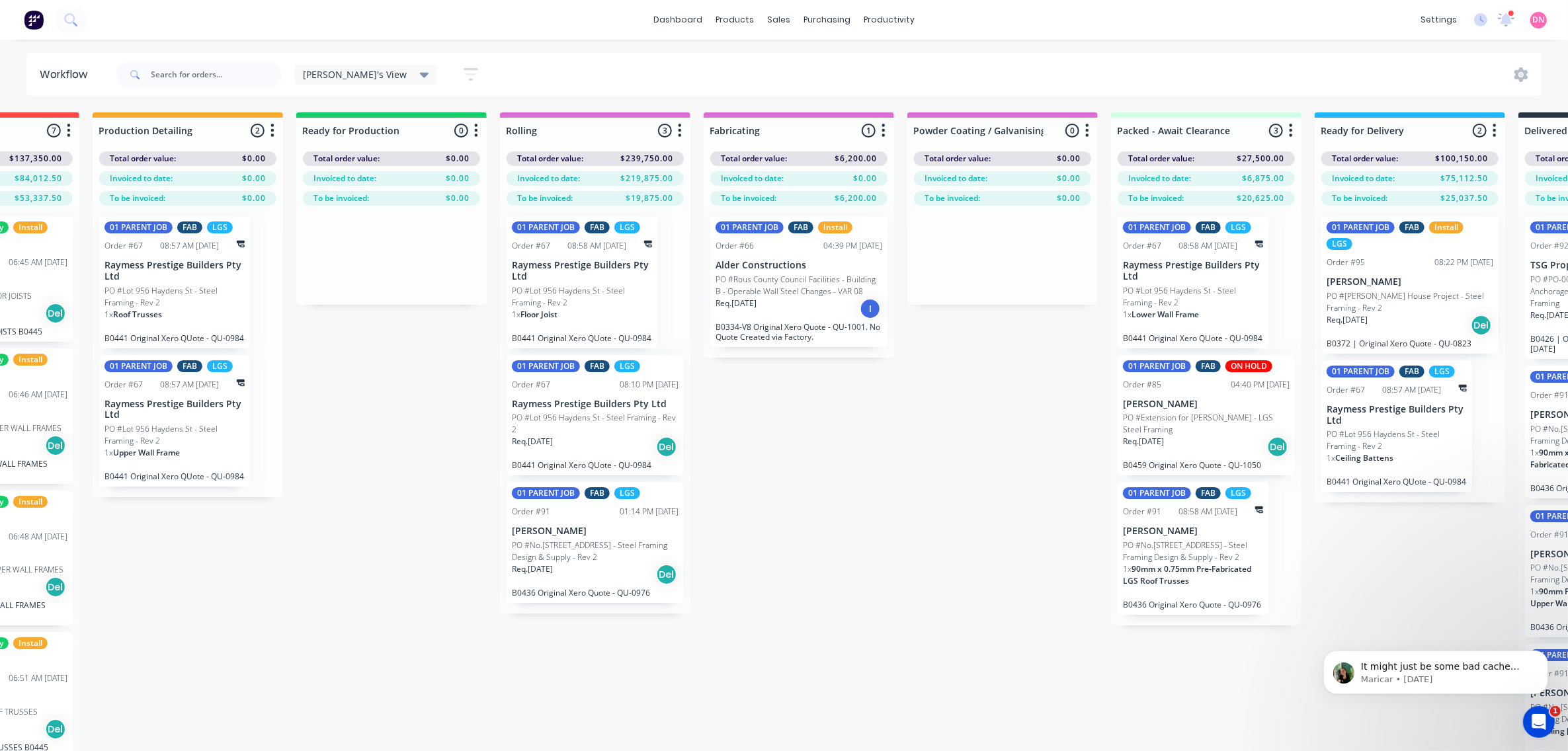
click at [348, 77] on span "[PERSON_NAME]'s View" at bounding box center [354, 74] width 103 height 14
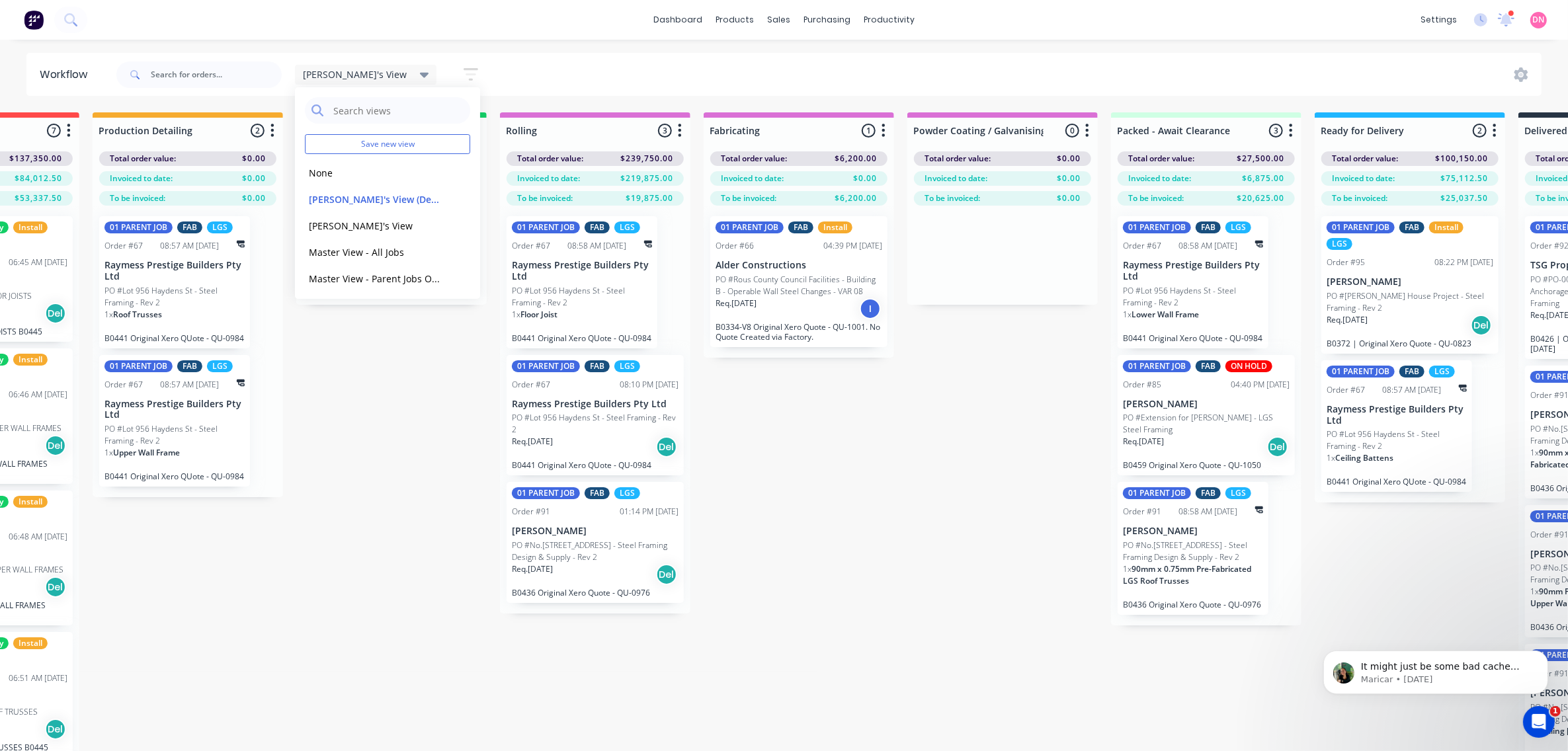
click at [449, 70] on button "button" at bounding box center [470, 74] width 42 height 26
click at [401, 121] on div "Show/Hide statuses" at bounding box center [405, 123] width 100 height 14
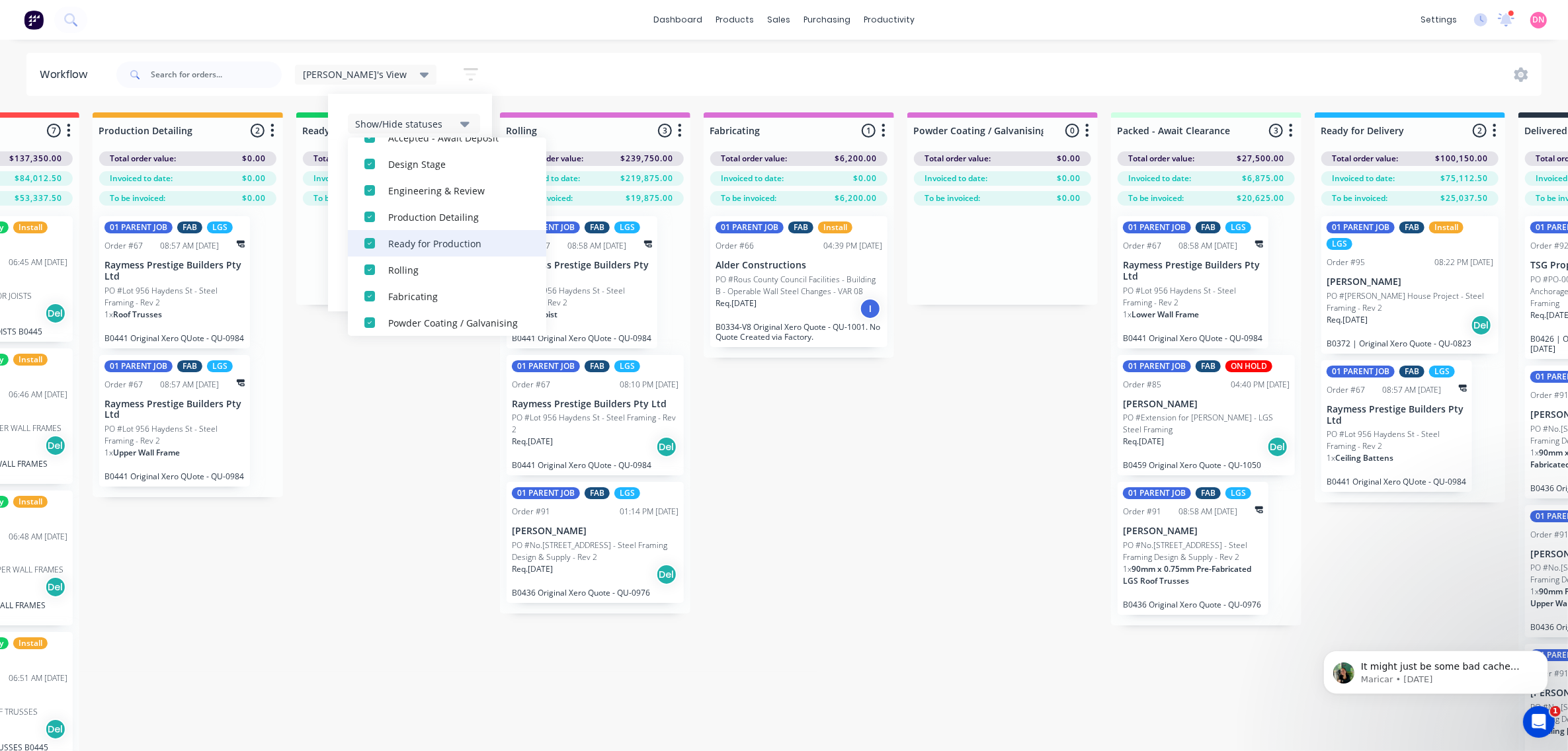
scroll to position [165, 0]
click at [357, 246] on div "button" at bounding box center [370, 243] width 26 height 26
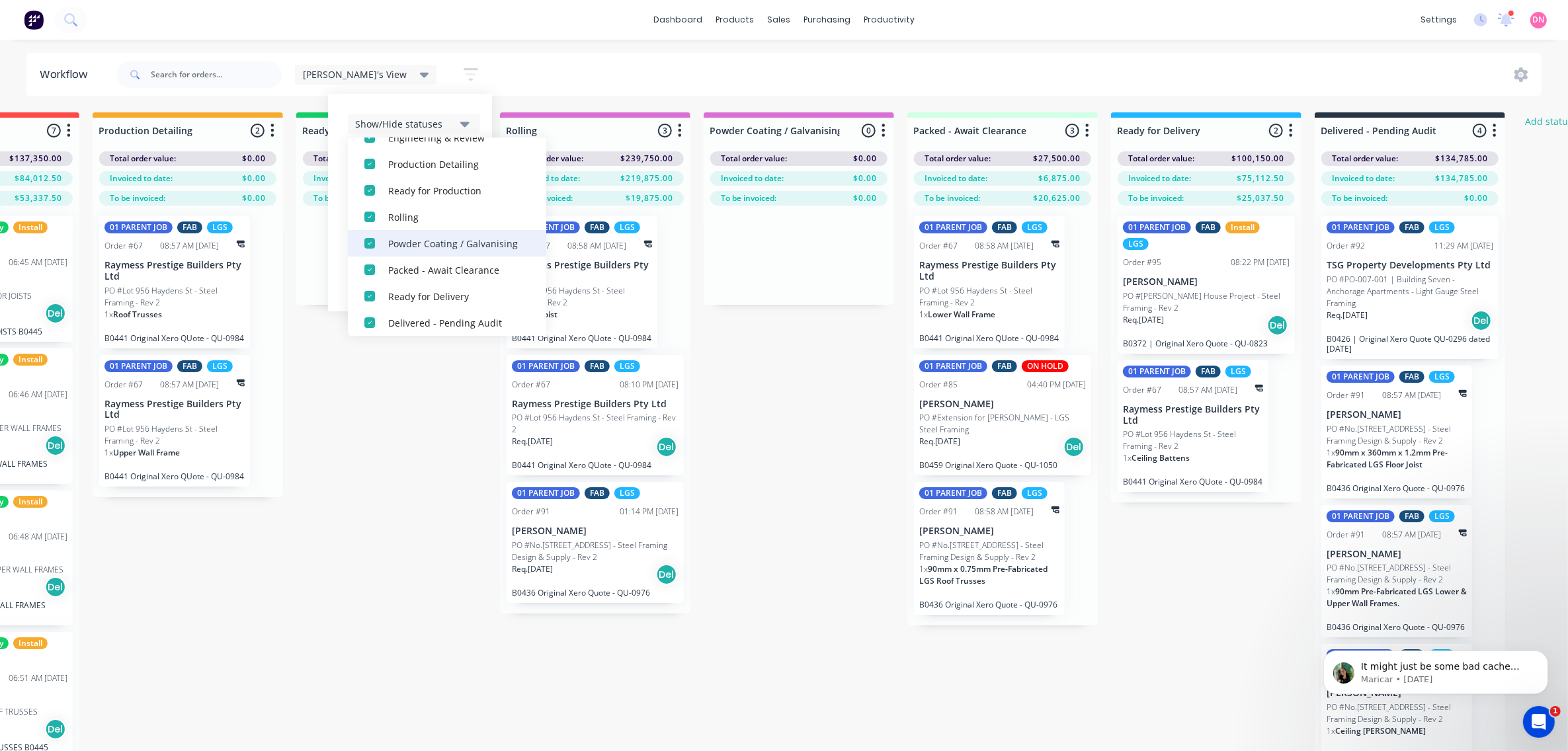
click at [357, 242] on div "button" at bounding box center [370, 243] width 26 height 26
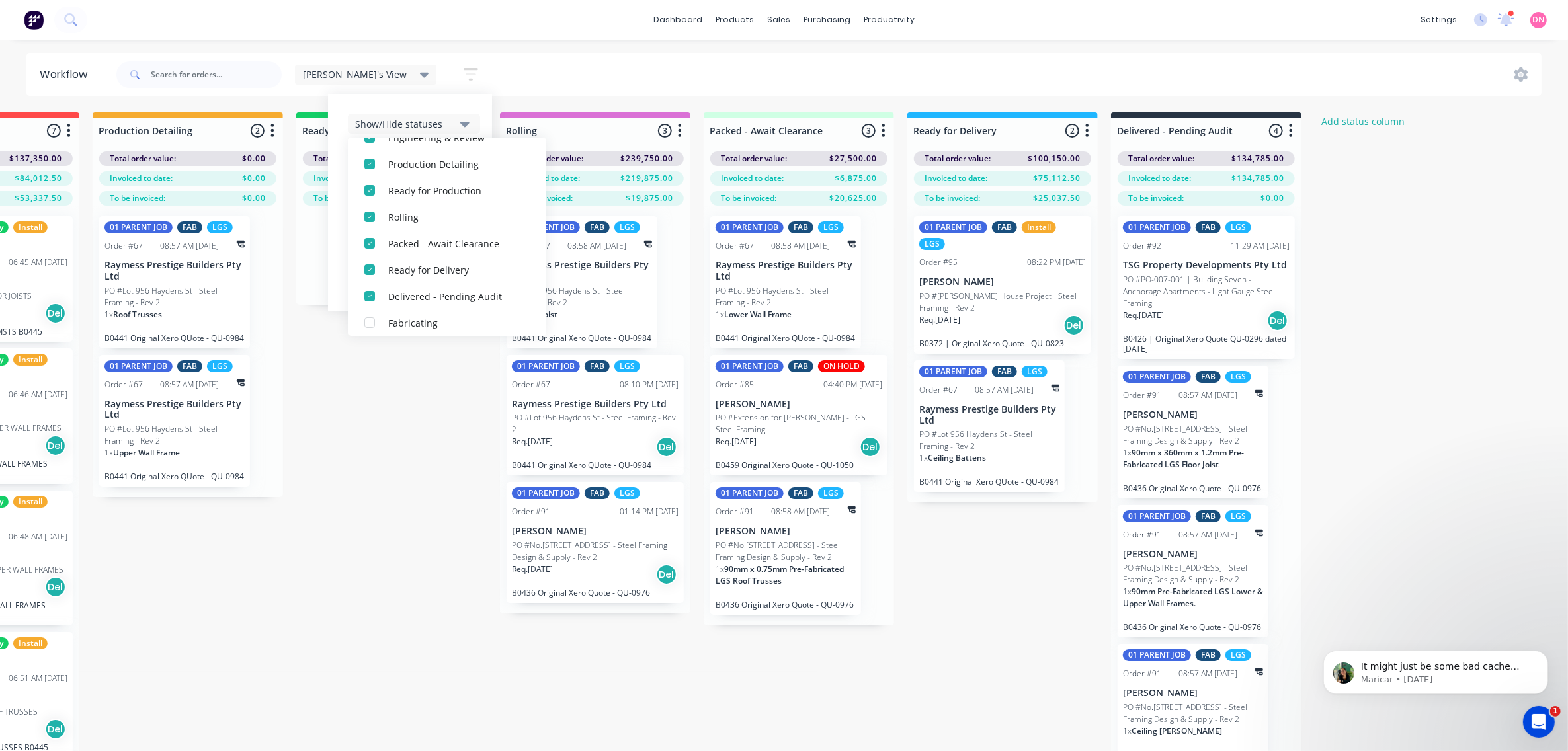
click at [583, 89] on div "Demi's View Save new view None edit [PERSON_NAME]'s View (Default) edit [PERSON…" at bounding box center [827, 74] width 1428 height 40
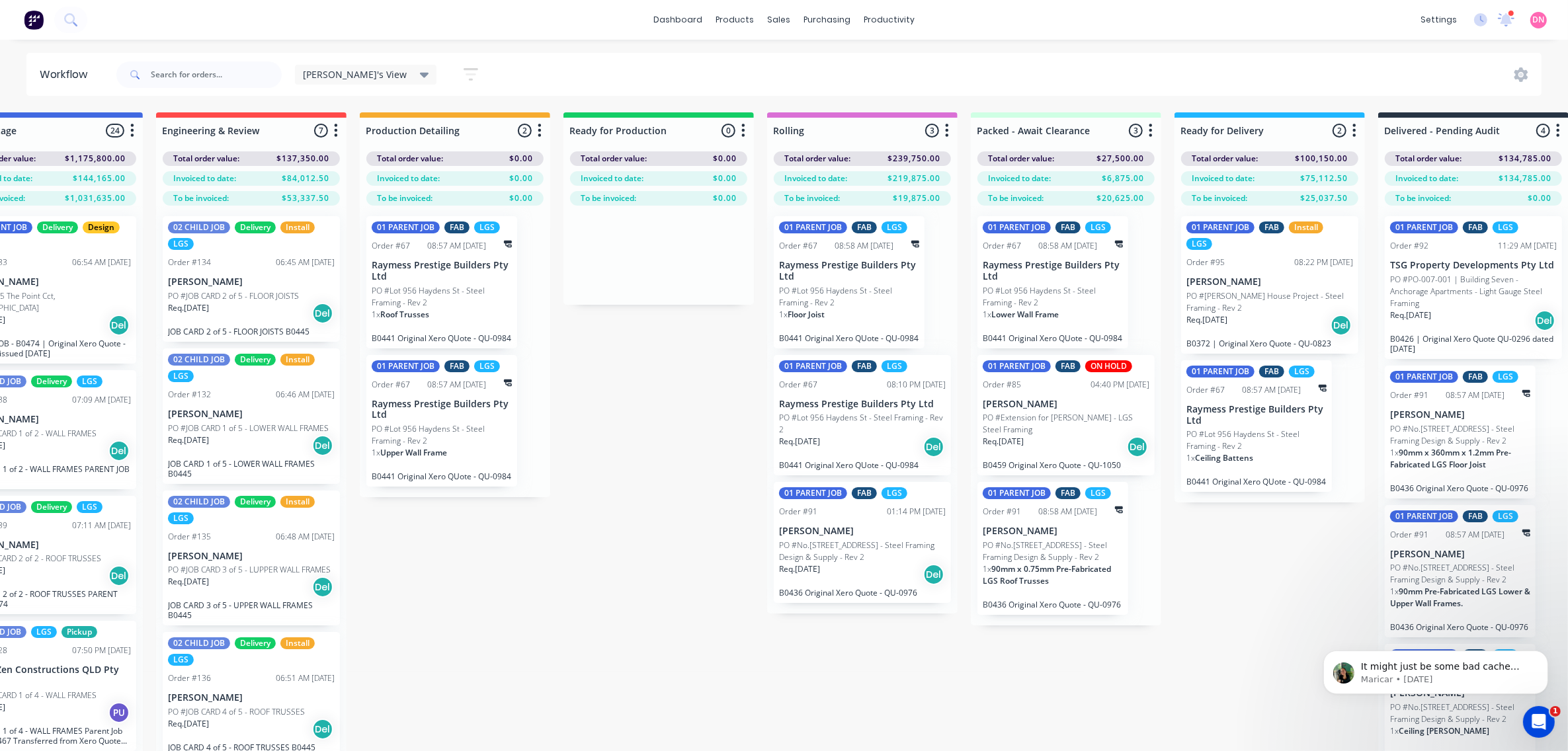
scroll to position [0, 403]
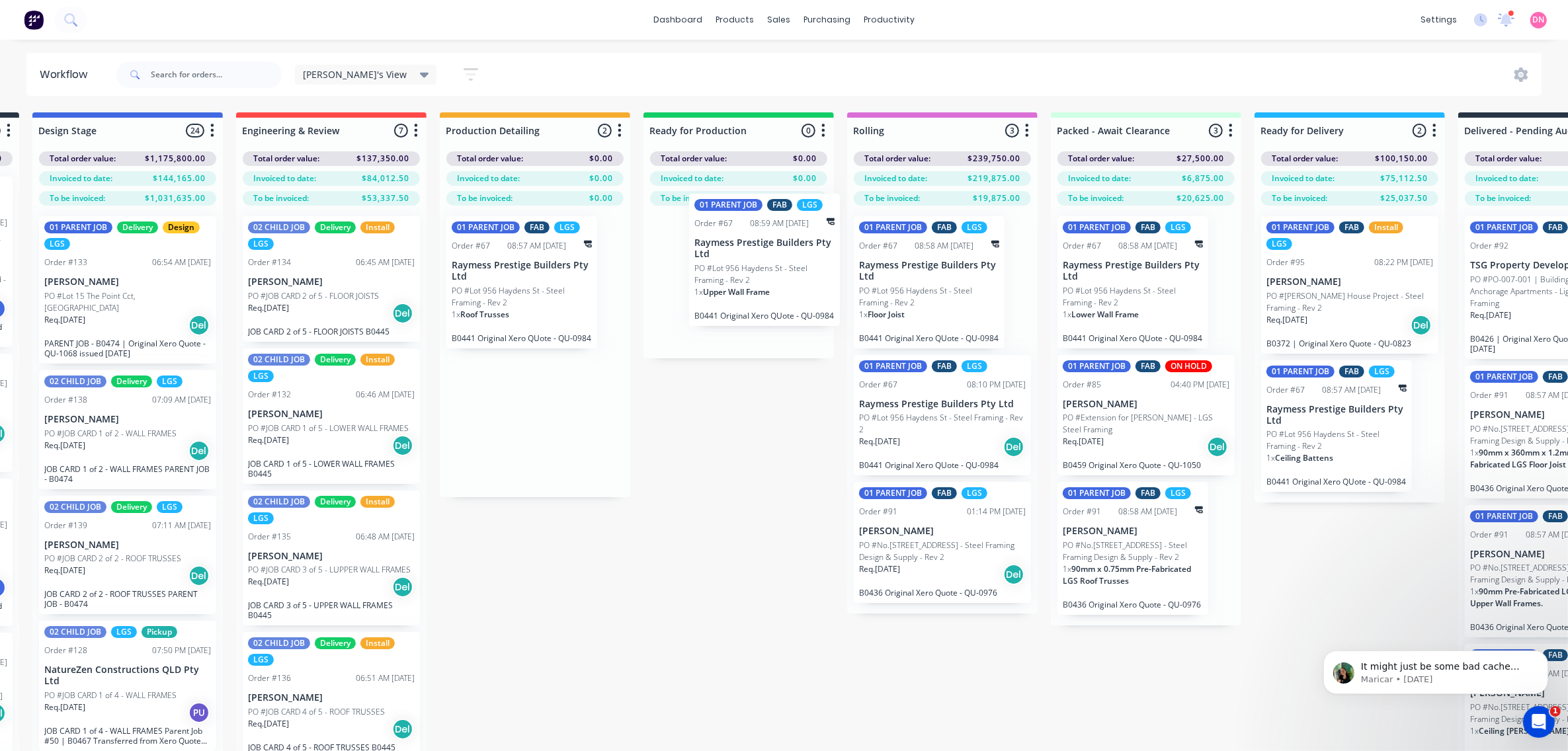
drag, startPoint x: 515, startPoint y: 428, endPoint x: 765, endPoint y: 265, distance: 298.4
click at [765, 265] on div "Submitted 10 Status colour #FF69B4 hex #FF69B4 Save Cancel Summaries Total orde…" at bounding box center [977, 455] width 2780 height 686
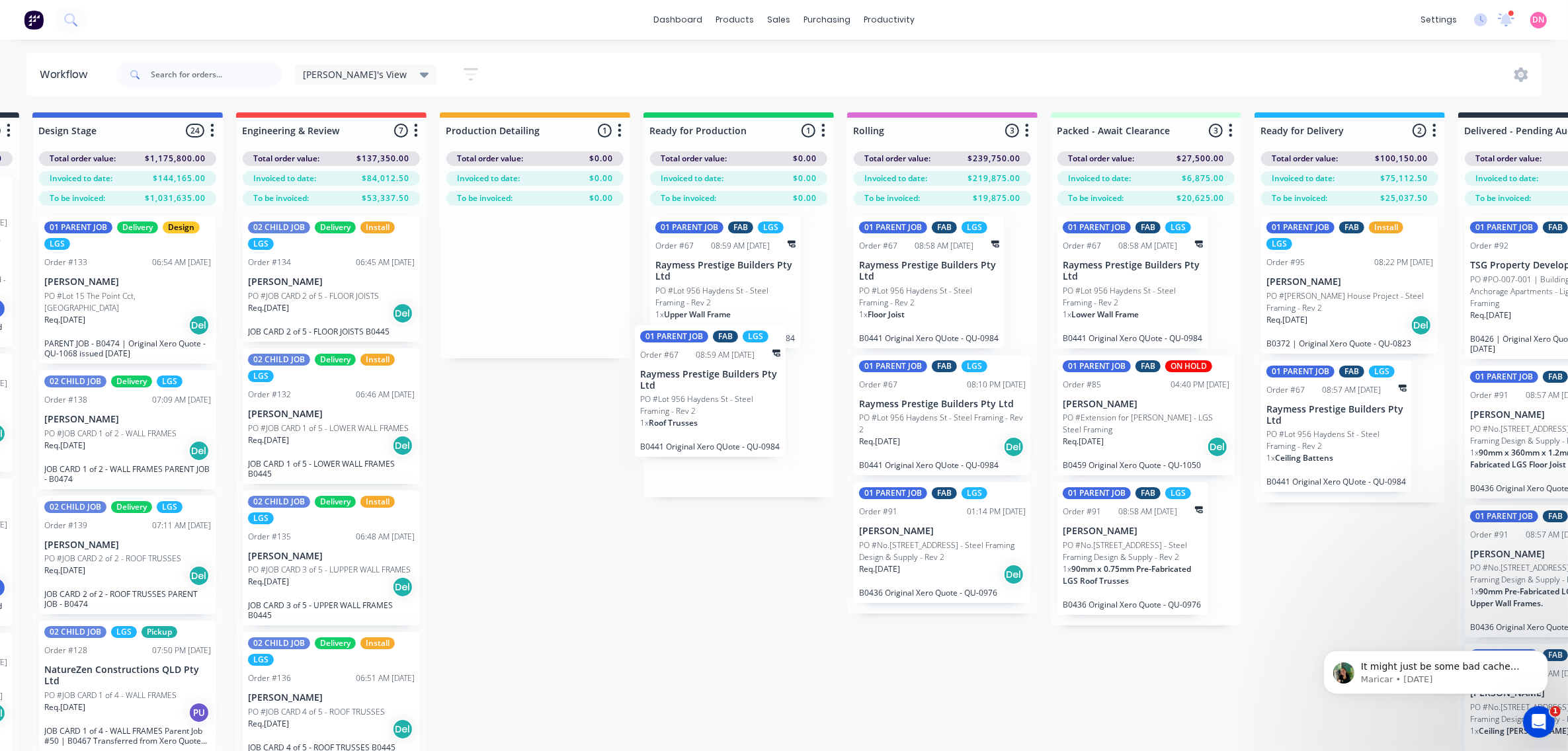
drag, startPoint x: 541, startPoint y: 281, endPoint x: 702, endPoint y: 371, distance: 184.4
click at [702, 371] on div "Submitted 10 Status colour #FF69B4 hex #FF69B4 Save Cancel Summaries Total orde…" at bounding box center [977, 455] width 2780 height 686
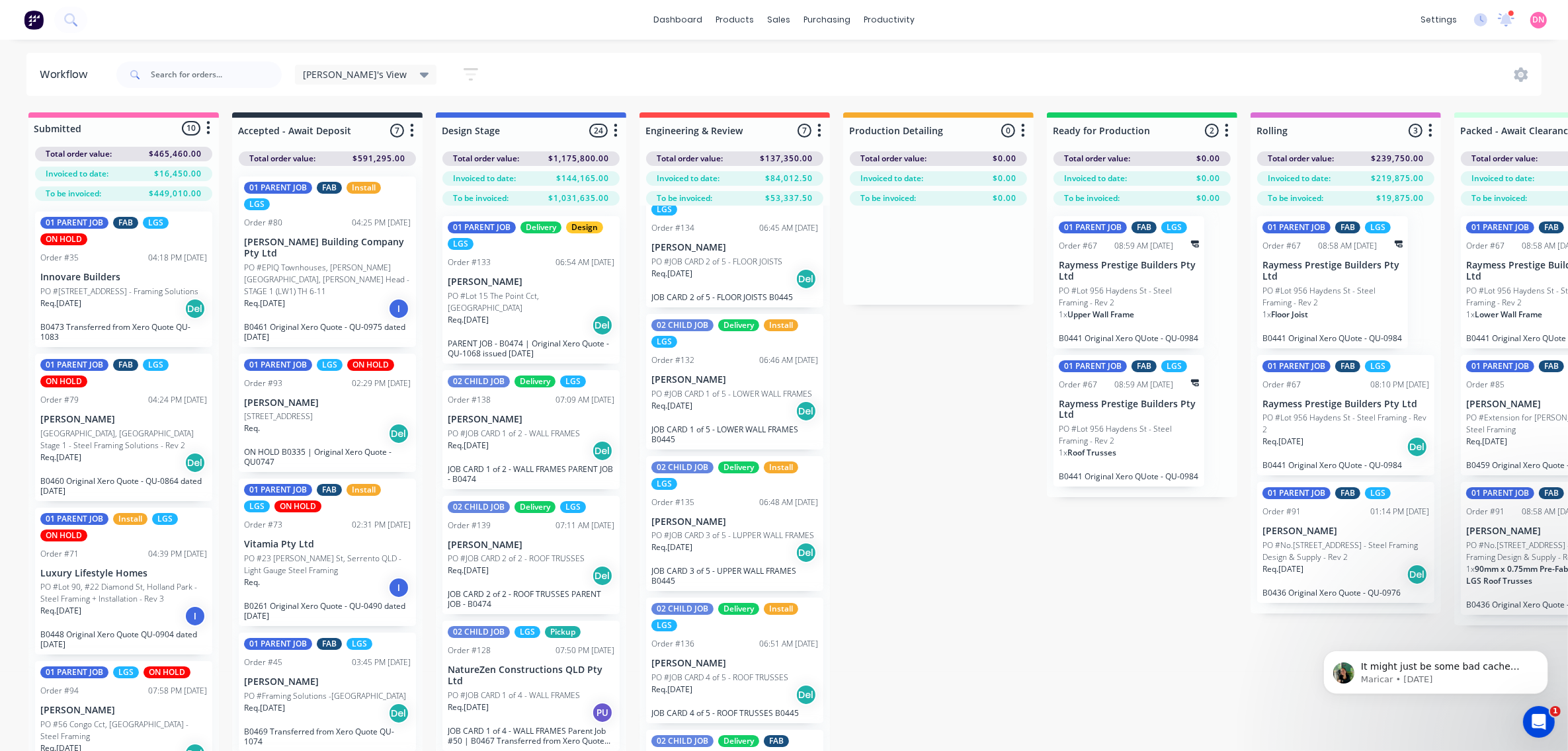
scroll to position [83, 0]
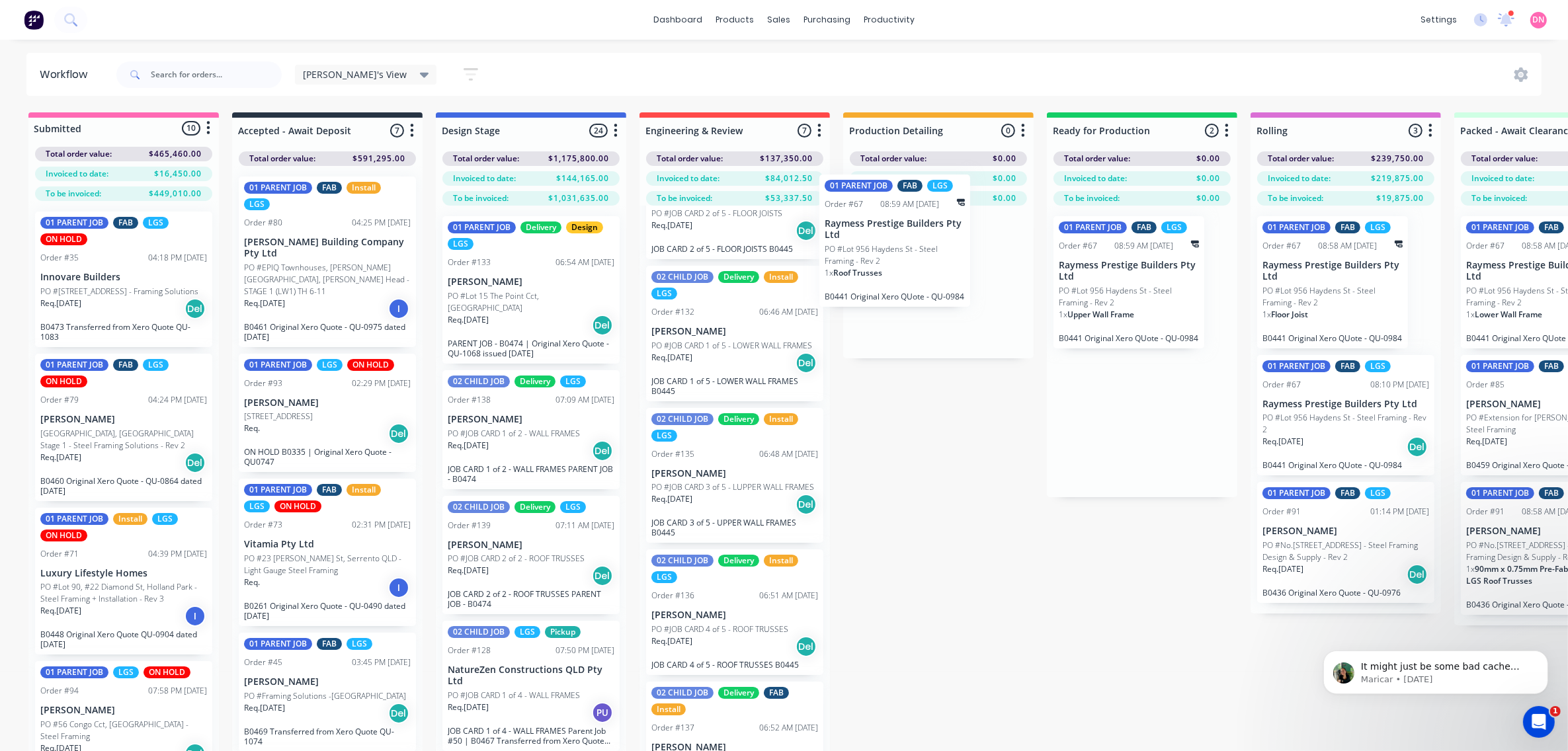
drag, startPoint x: 1119, startPoint y: 438, endPoint x: 861, endPoint y: 232, distance: 330.2
click at [861, 232] on div "Submitted 10 Status colour #FF69B4 hex #FF69B4 Save Cancel Summaries Total orde…" at bounding box center [1380, 455] width 2780 height 686
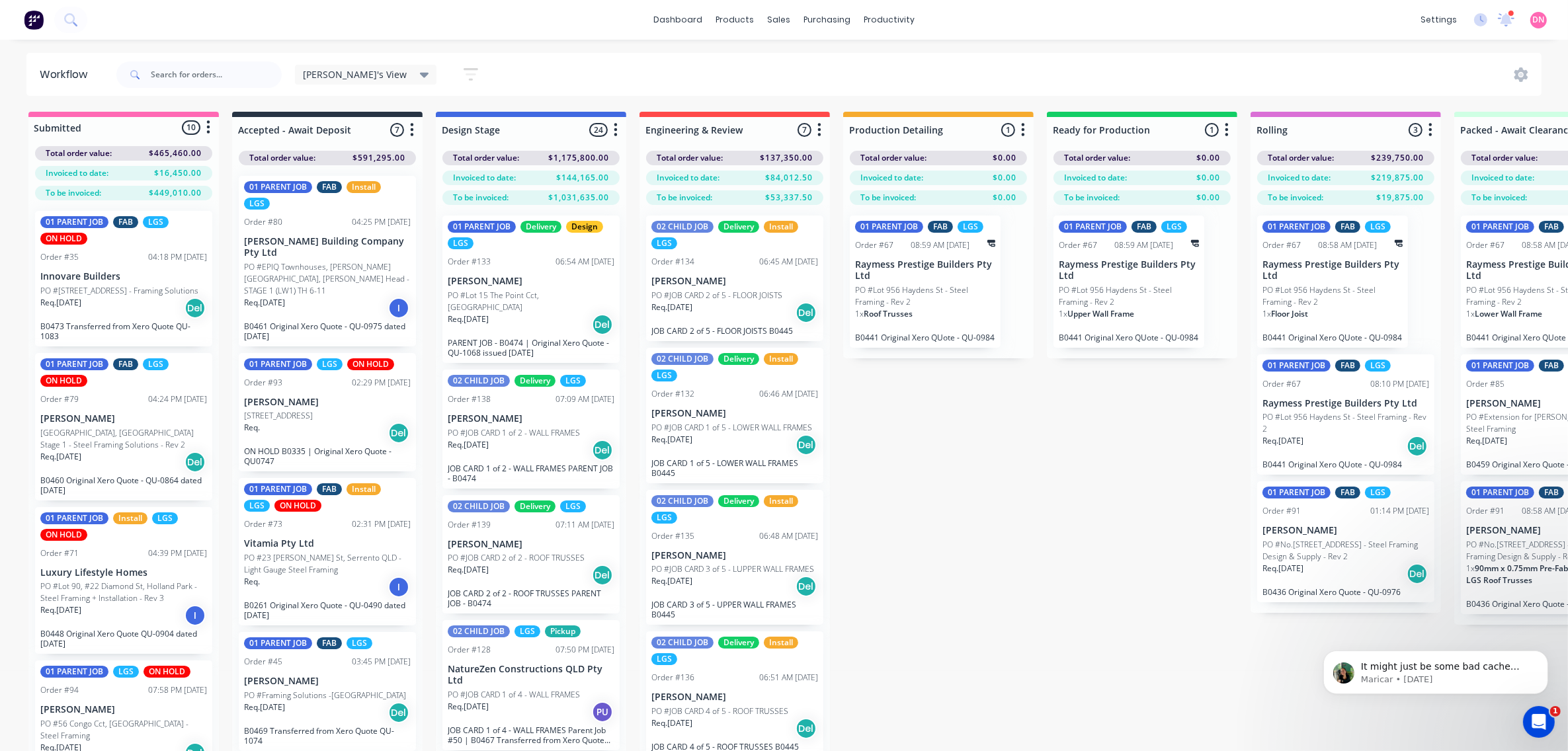
scroll to position [0, 0]
click at [381, 77] on div "[PERSON_NAME]'s View" at bounding box center [366, 74] width 142 height 20
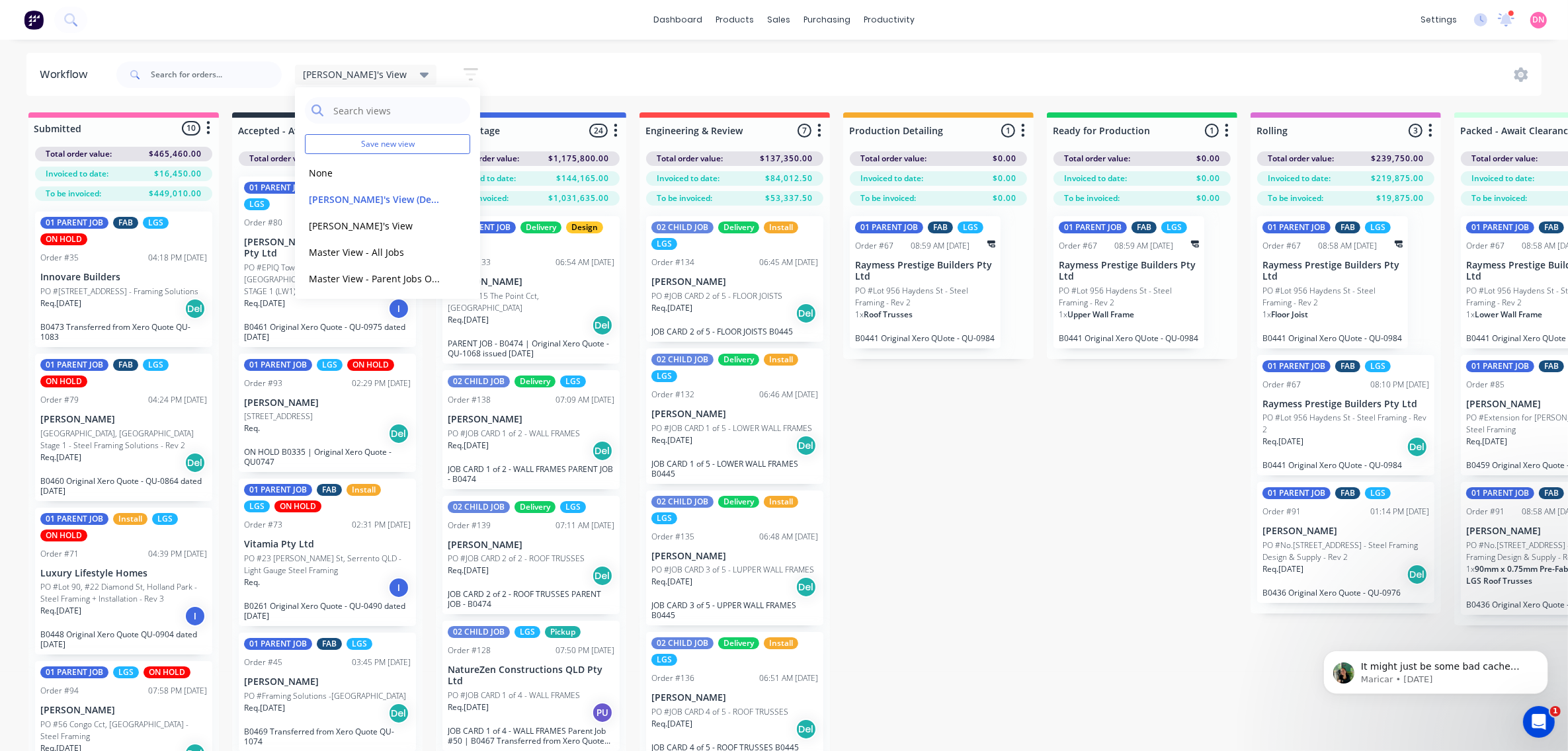
click at [449, 73] on button "button" at bounding box center [470, 74] width 42 height 26
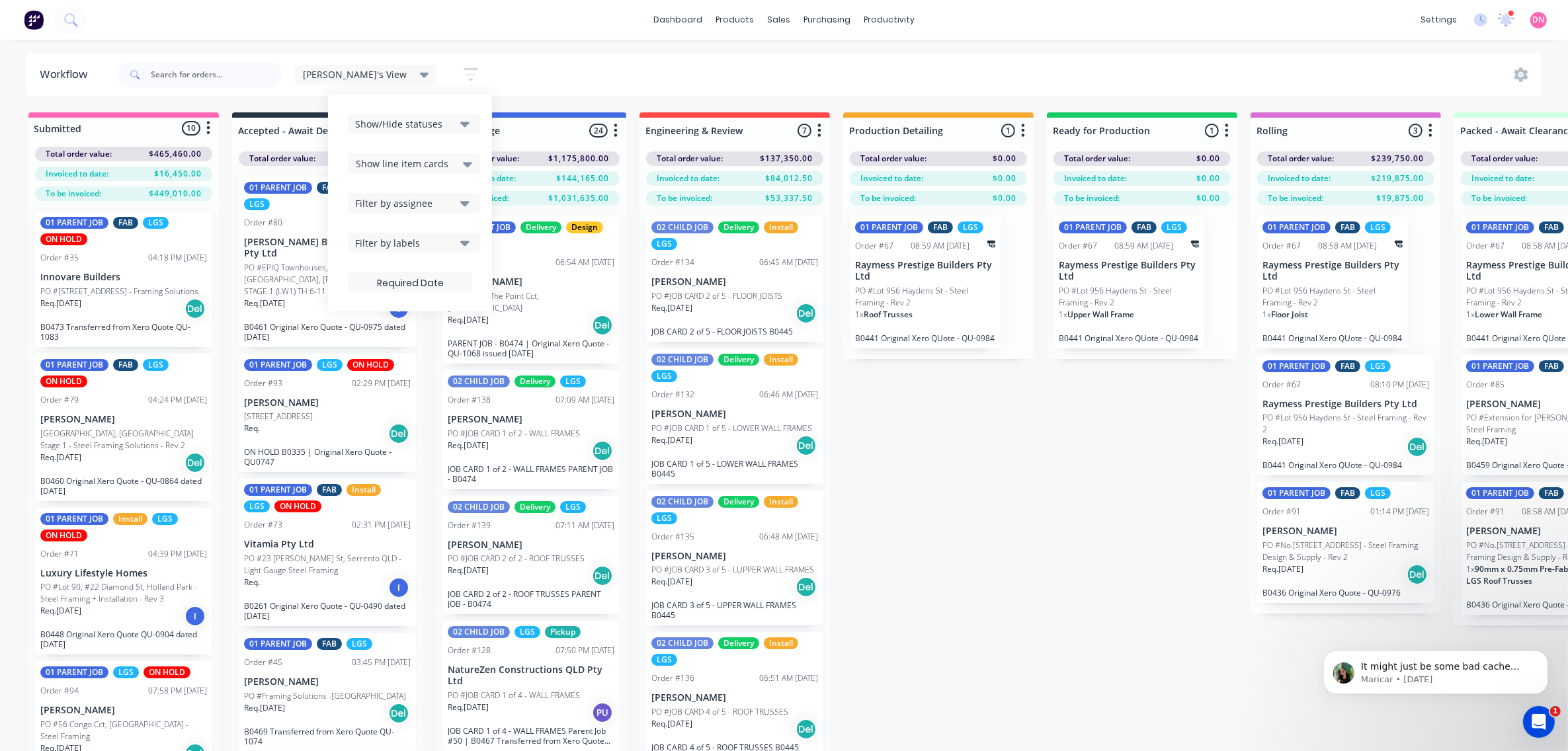
click at [377, 127] on div "Show/Hide statuses" at bounding box center [405, 123] width 100 height 14
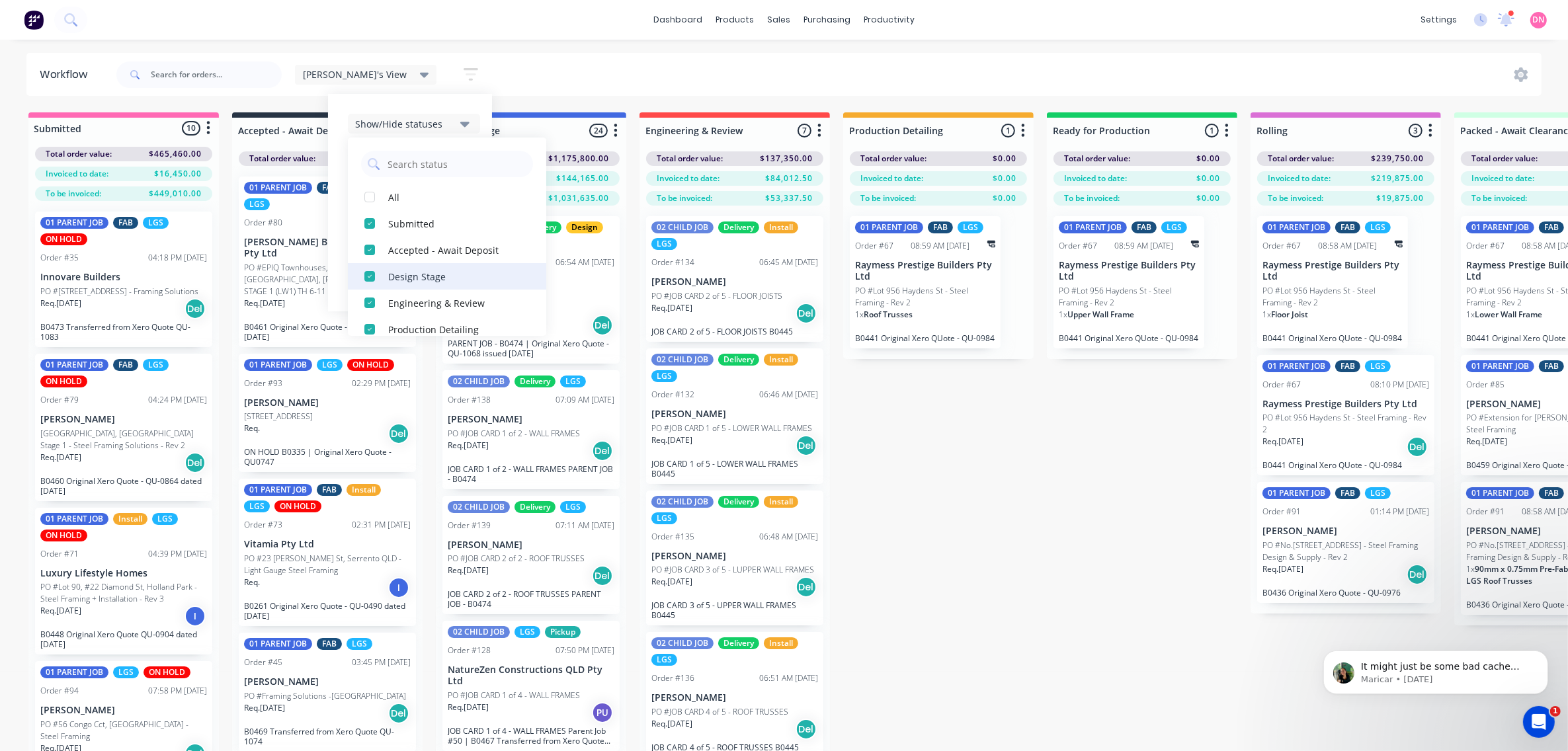
click at [357, 280] on div "button" at bounding box center [370, 276] width 26 height 26
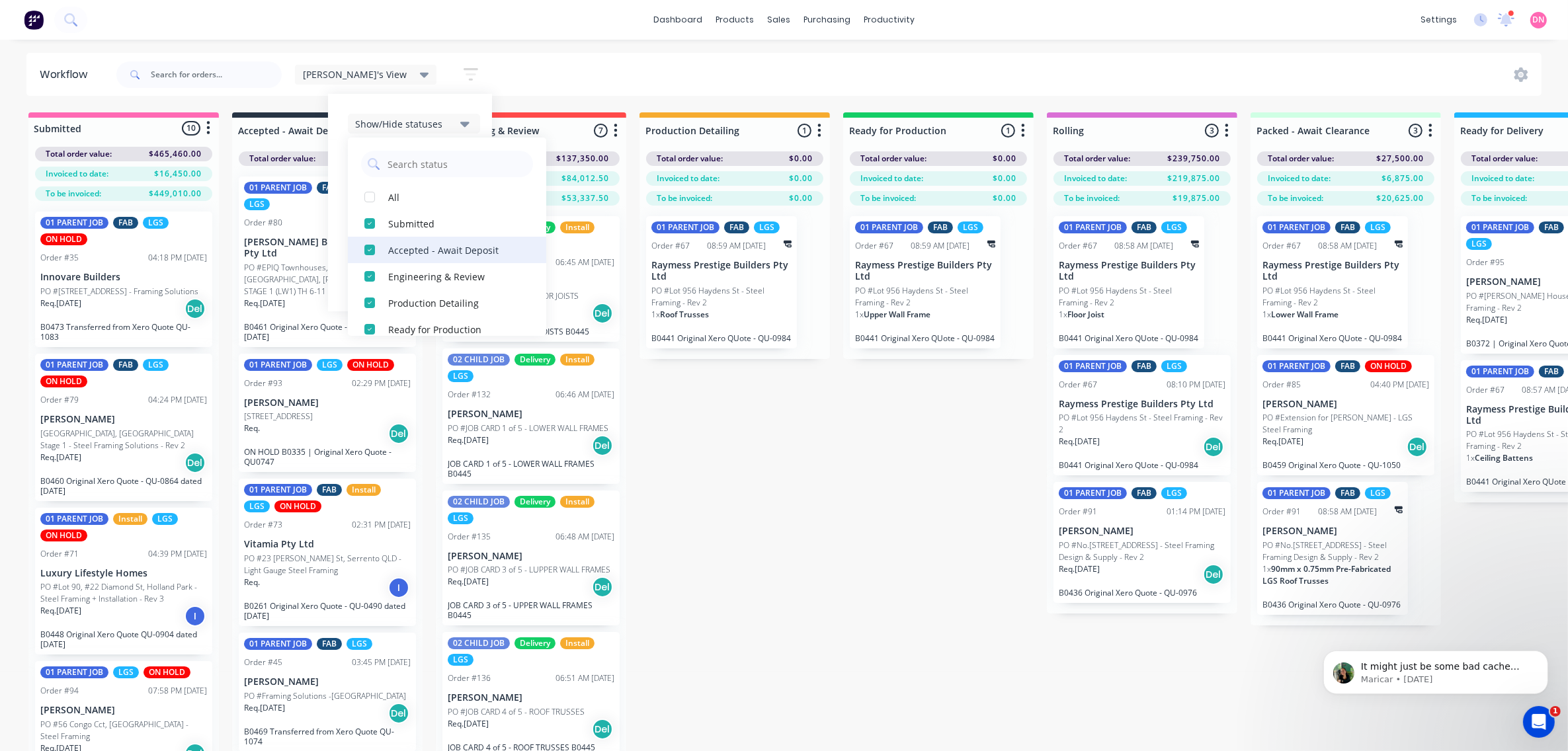
click at [357, 249] on div "button" at bounding box center [370, 250] width 26 height 26
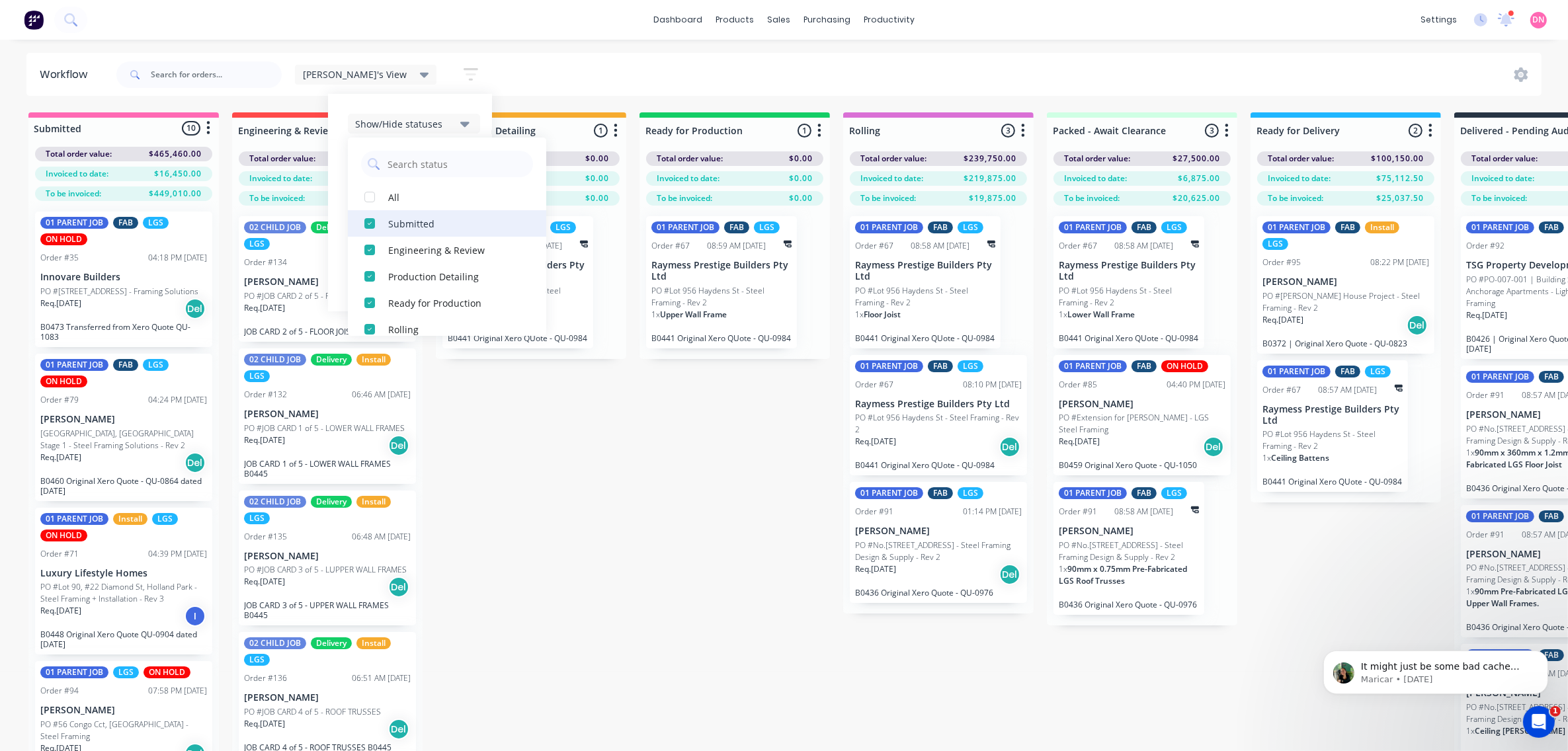
click at [357, 226] on div "button" at bounding box center [370, 223] width 26 height 26
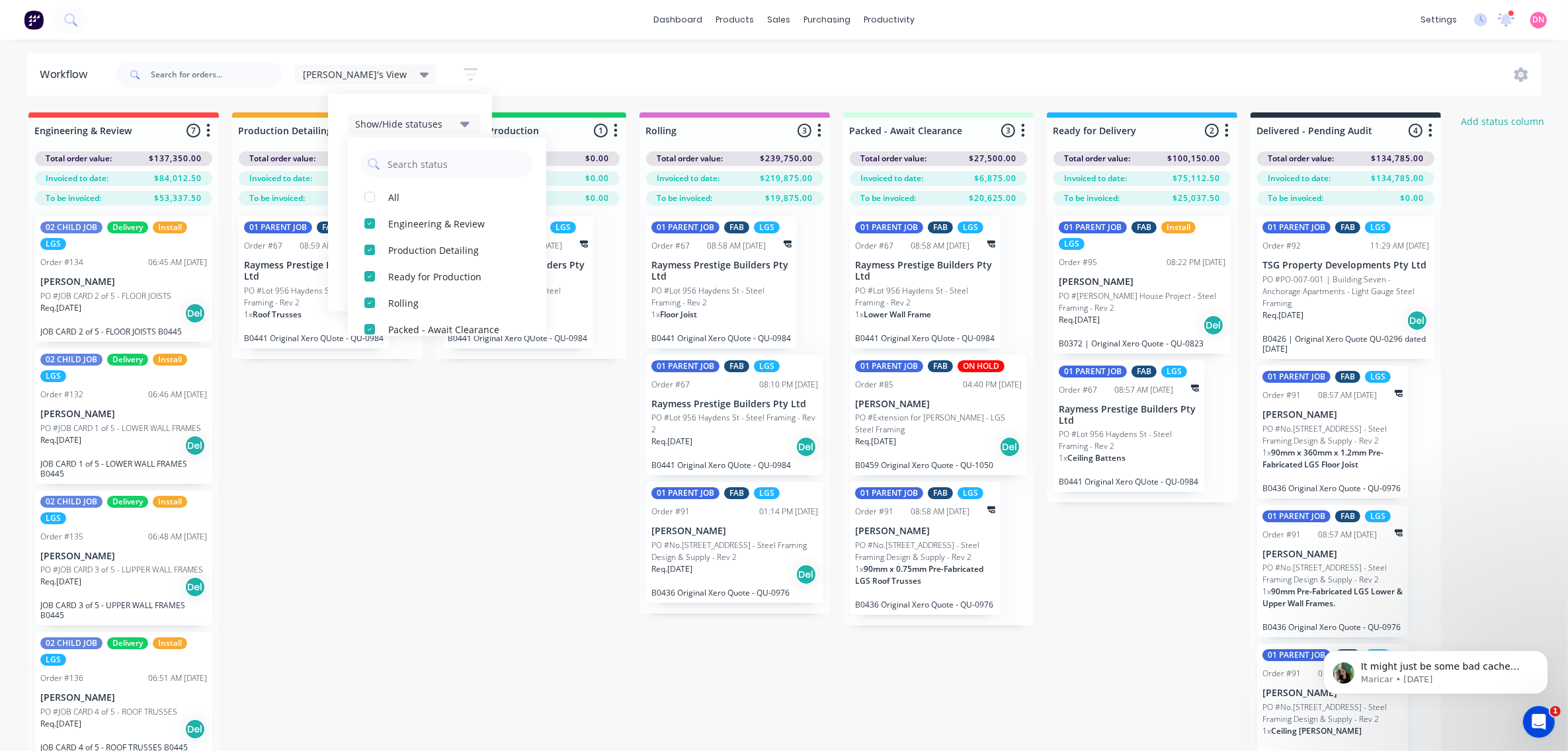
click at [396, 515] on div "Engineering & Review 7 Status colour #FF4949 hex #FF4949 Save Cancel Notificati…" at bounding box center [1380, 455] width 2780 height 686
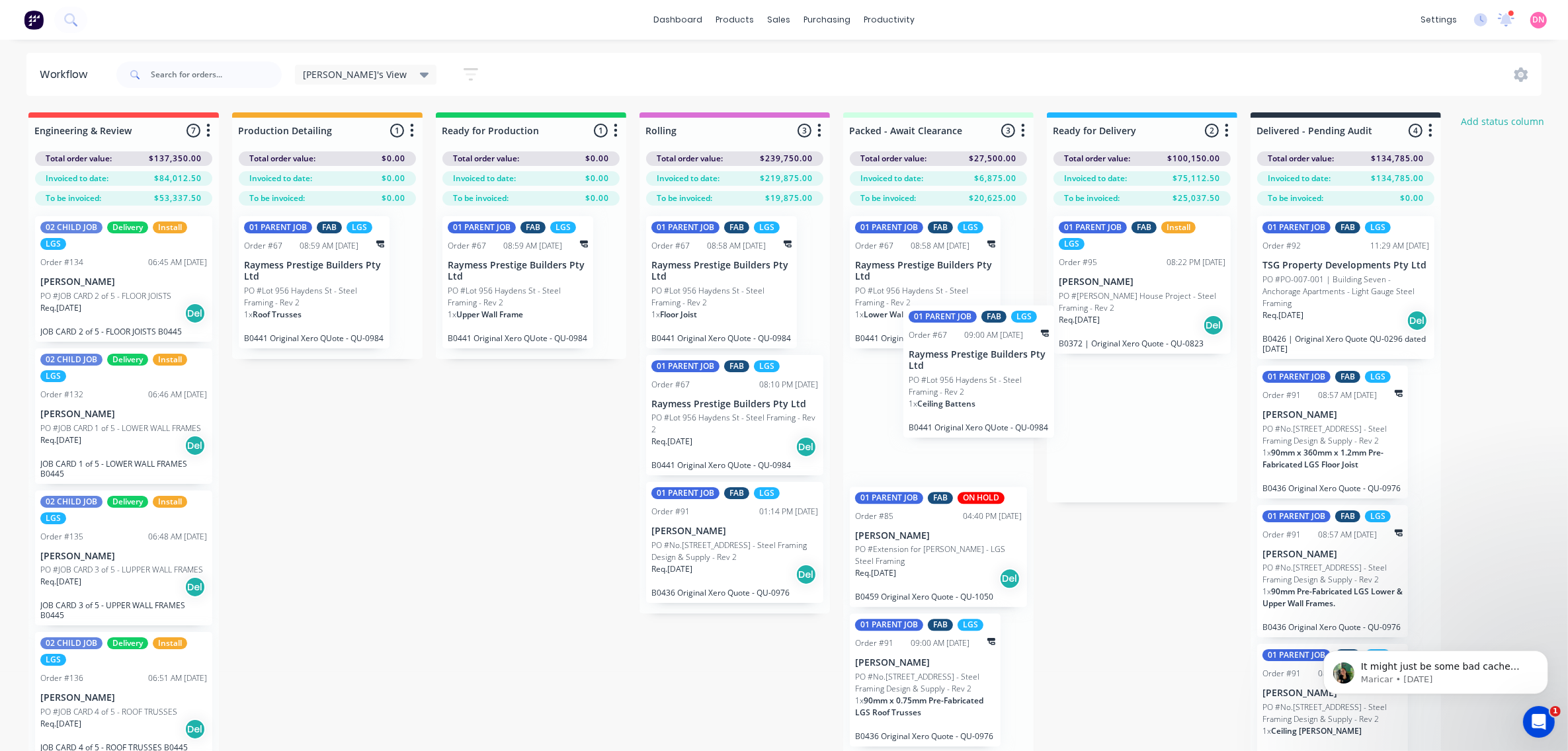
drag, startPoint x: 1088, startPoint y: 442, endPoint x: 933, endPoint y: 397, distance: 161.4
click at [933, 397] on div "Engineering & Review 7 Status colour #FF4949 hex #FF4949 Save Cancel Notificati…" at bounding box center [1380, 455] width 2780 height 686
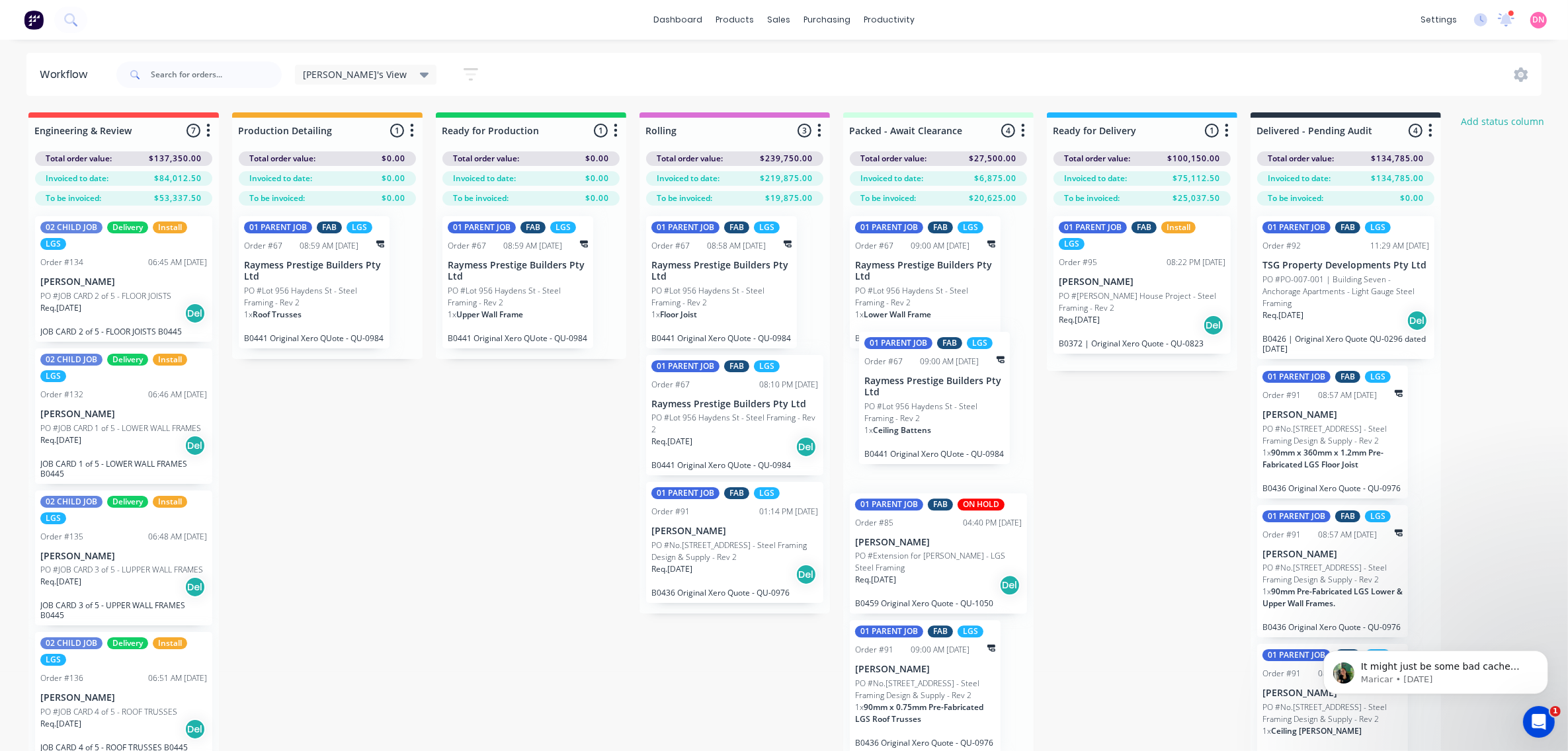
drag, startPoint x: 947, startPoint y: 417, endPoint x: 962, endPoint y: 395, distance: 26.6
click at [962, 395] on div "01 PARENT JOB FAB LGS Order #67 09:00 AM [DATE] Raymess Prestige Builders Pty L…" at bounding box center [938, 488] width 190 height 565
click at [930, 265] on p "Raymess Prestige Builders Pty Ltd" at bounding box center [924, 270] width 140 height 22
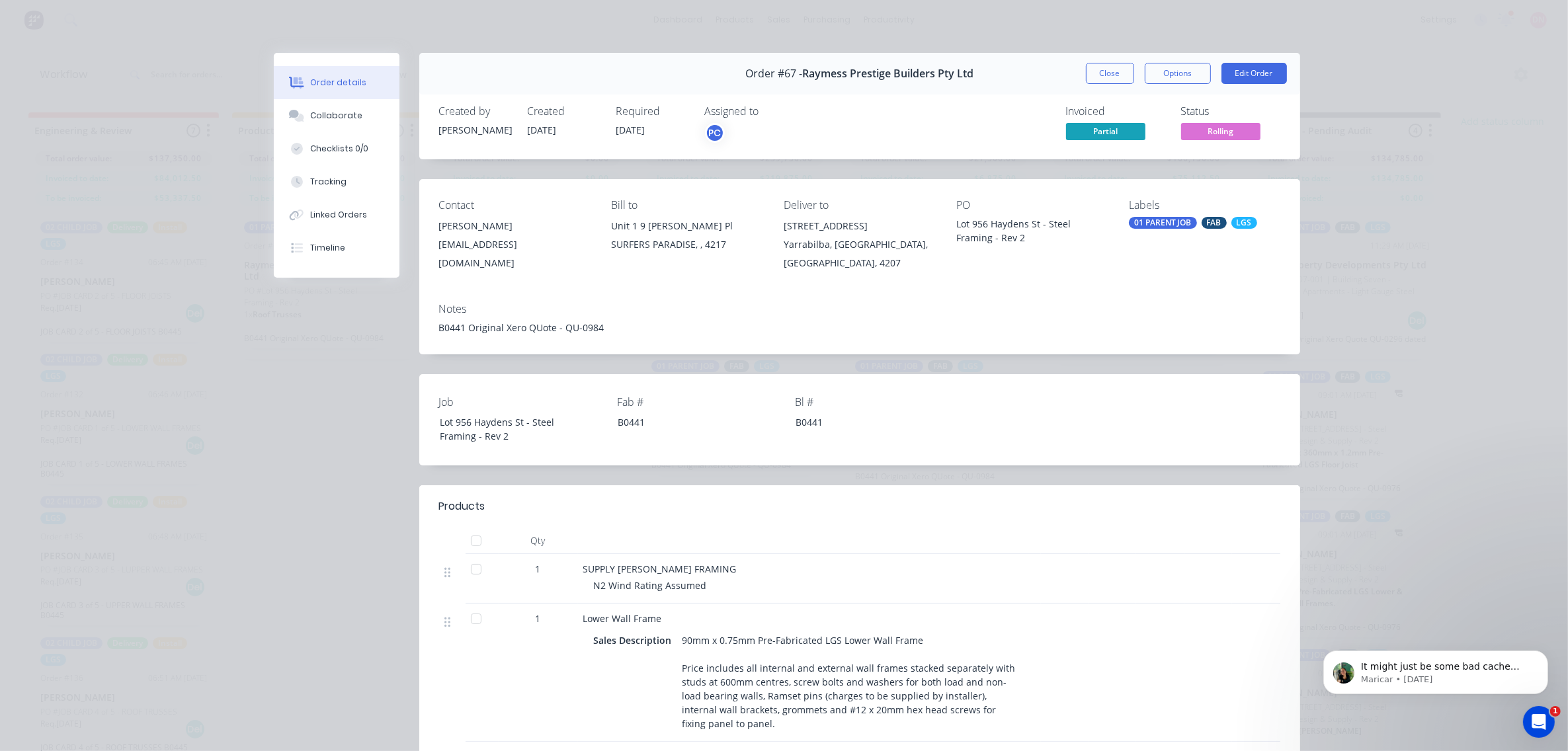
click at [1098, 124] on span "Partial" at bounding box center [1105, 132] width 79 height 17
click at [1101, 129] on span "Partial" at bounding box center [1105, 132] width 79 height 17
click at [1115, 79] on button "Close" at bounding box center [1110, 74] width 48 height 22
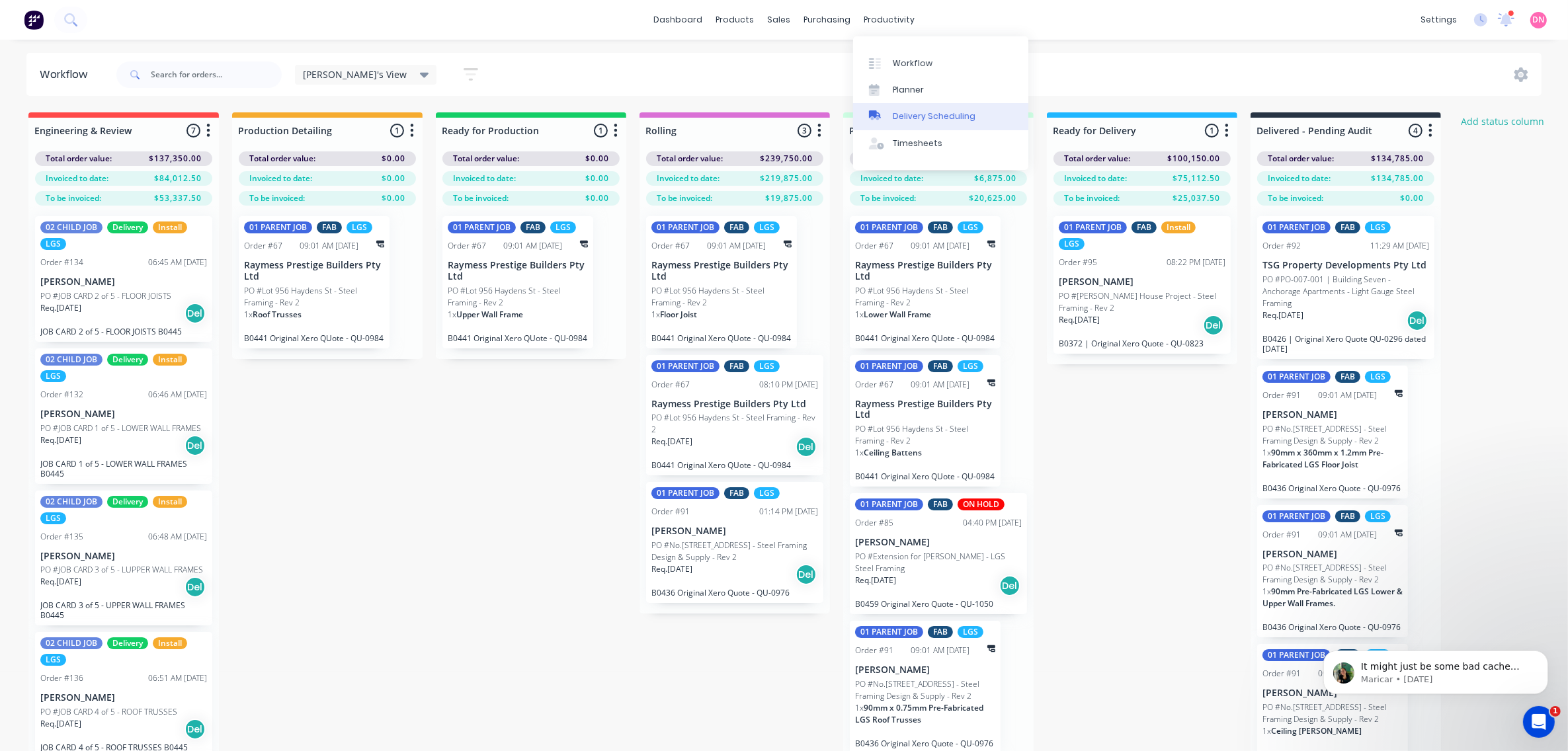
click at [913, 127] on link "Delivery Scheduling" at bounding box center [941, 117] width 175 height 26
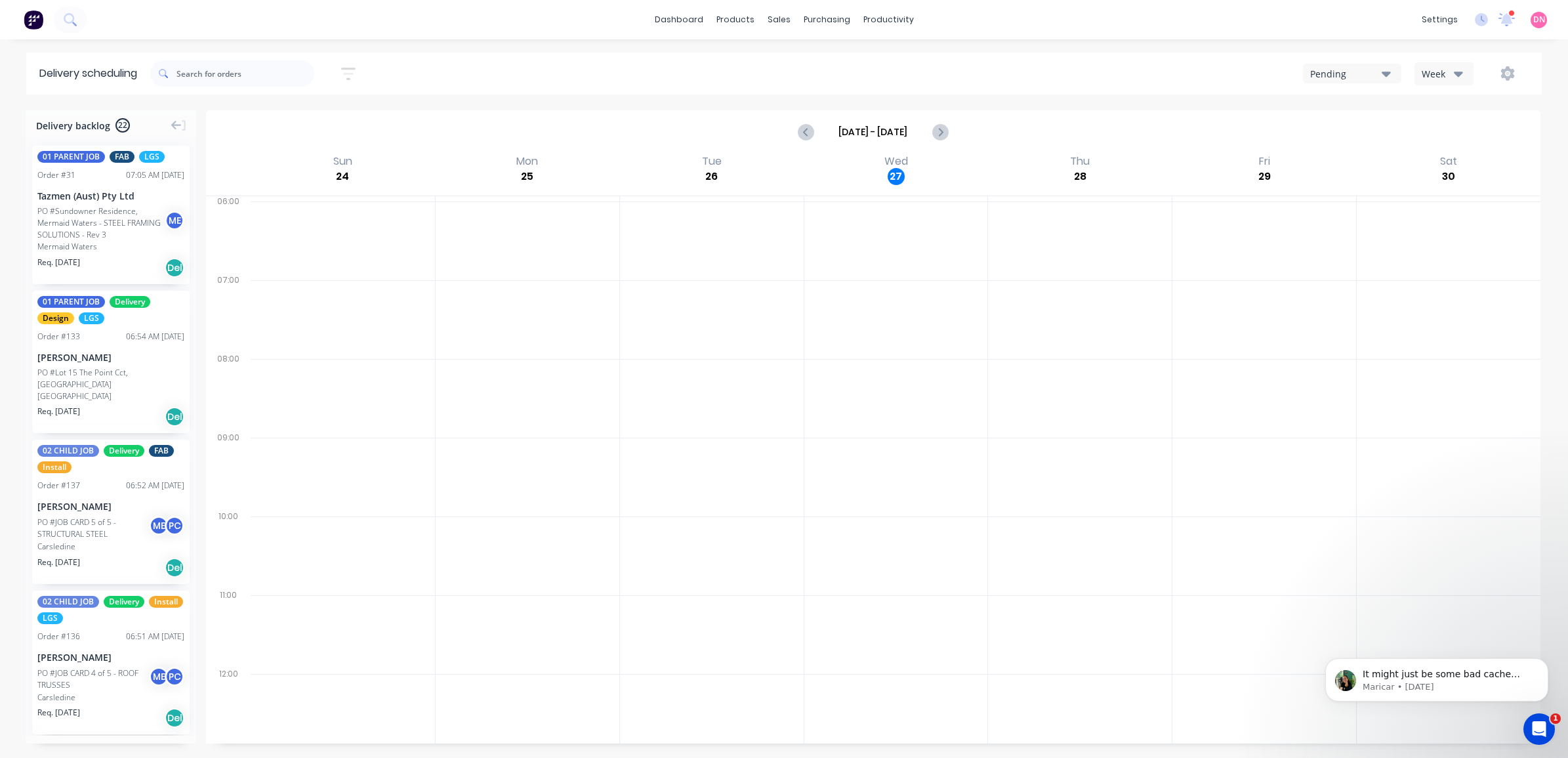
click at [1369, 76] on div "Pending" at bounding box center [1346, 74] width 71 height 14
click at [1382, 195] on div "AAA Logistics" at bounding box center [1378, 186] width 148 height 26
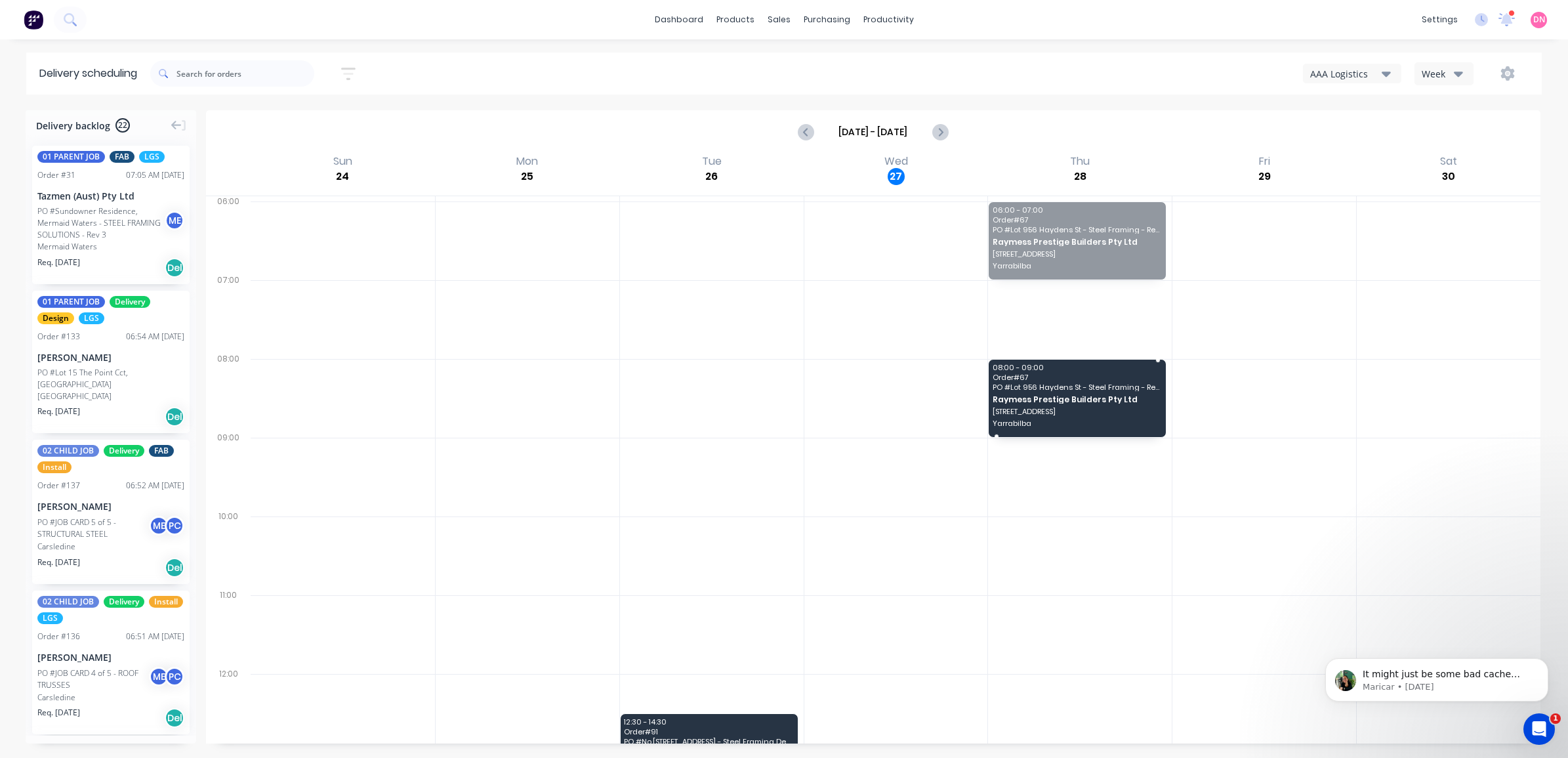
drag, startPoint x: 1107, startPoint y: 237, endPoint x: 1110, endPoint y: 381, distance: 144.0
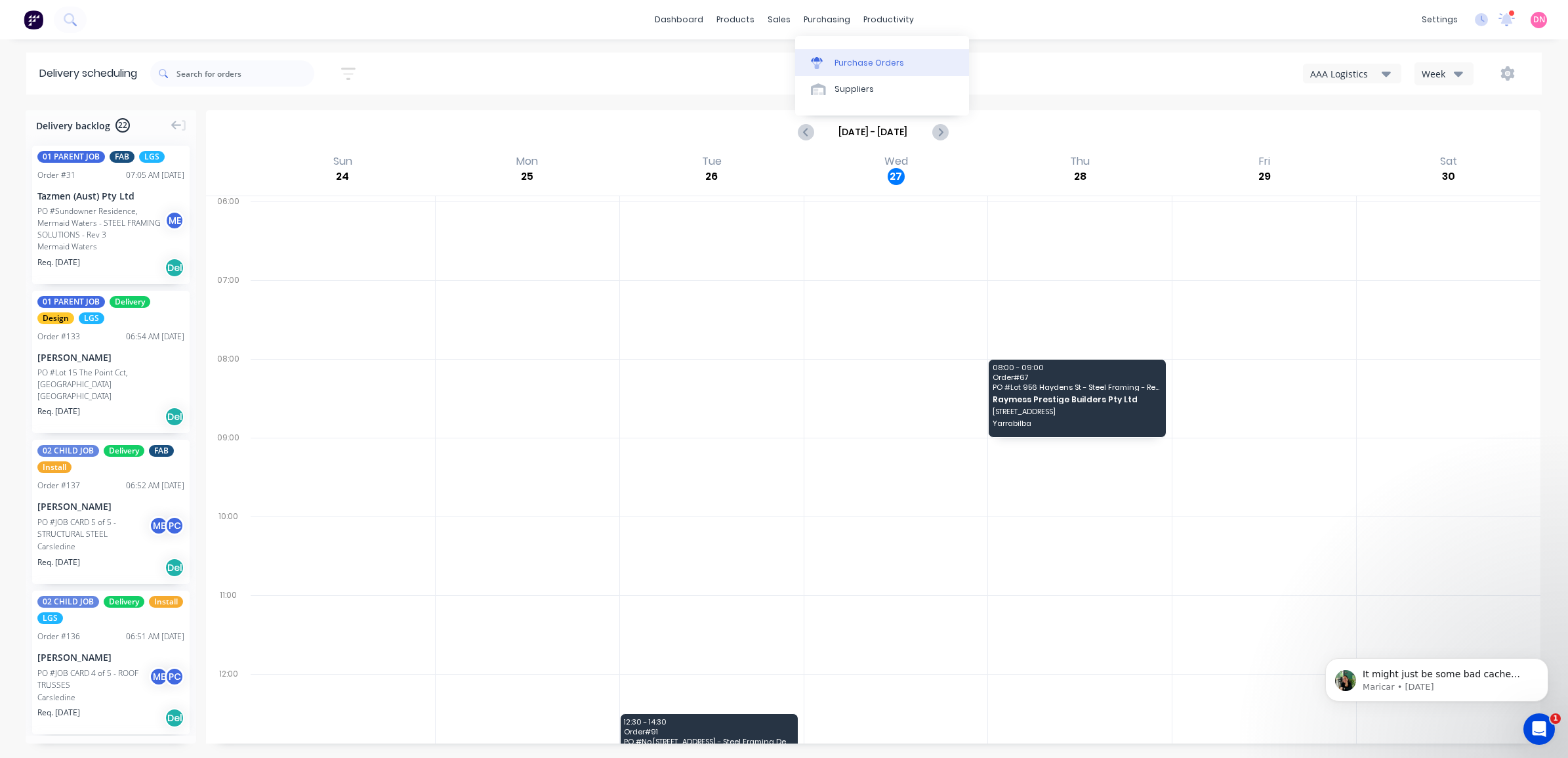
click at [835, 51] on link "Purchase Orders" at bounding box center [883, 62] width 174 height 26
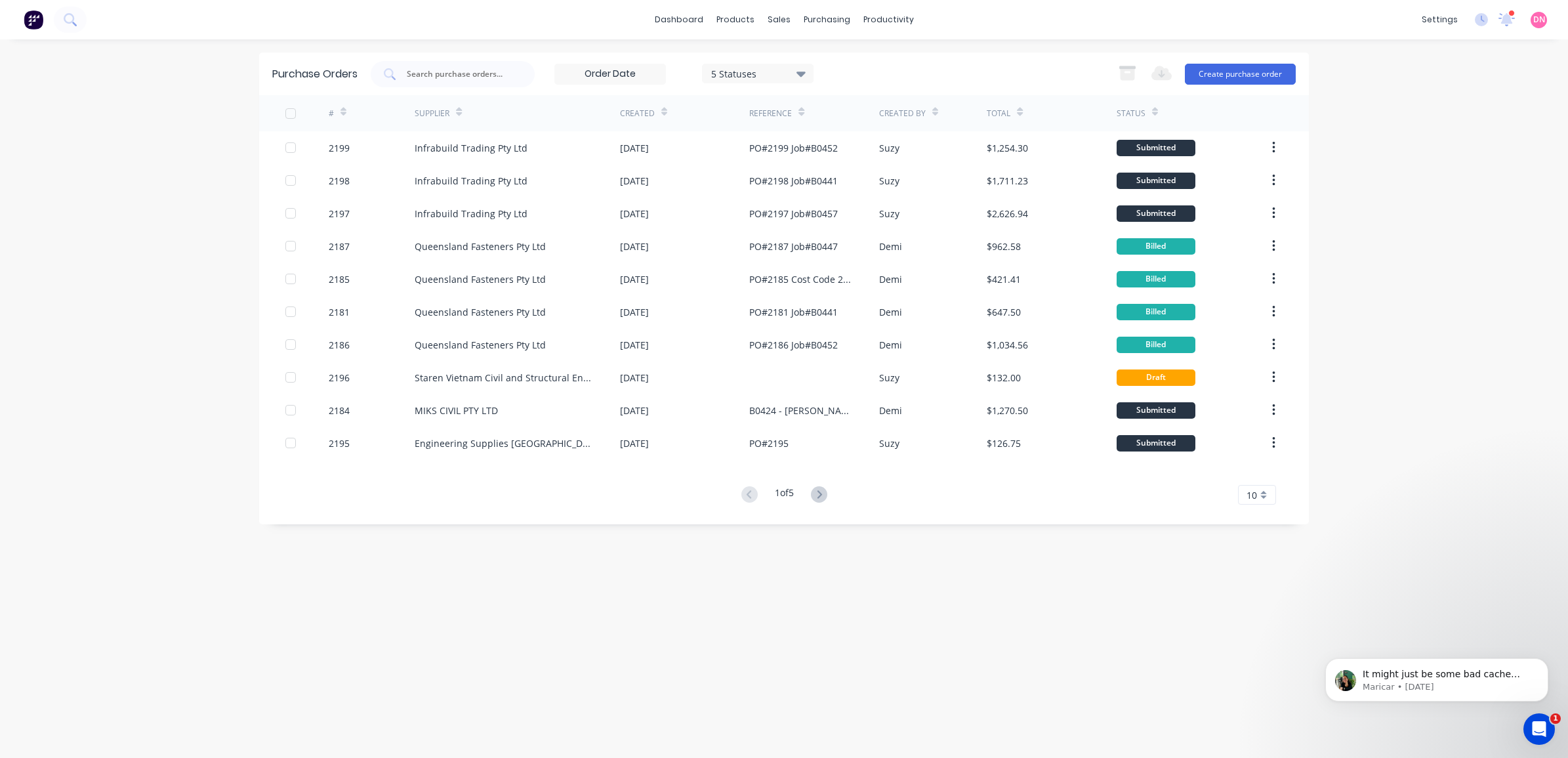
click at [1259, 490] on div "10" at bounding box center [1257, 495] width 38 height 20
click at [1245, 655] on div "35" at bounding box center [1257, 659] width 37 height 23
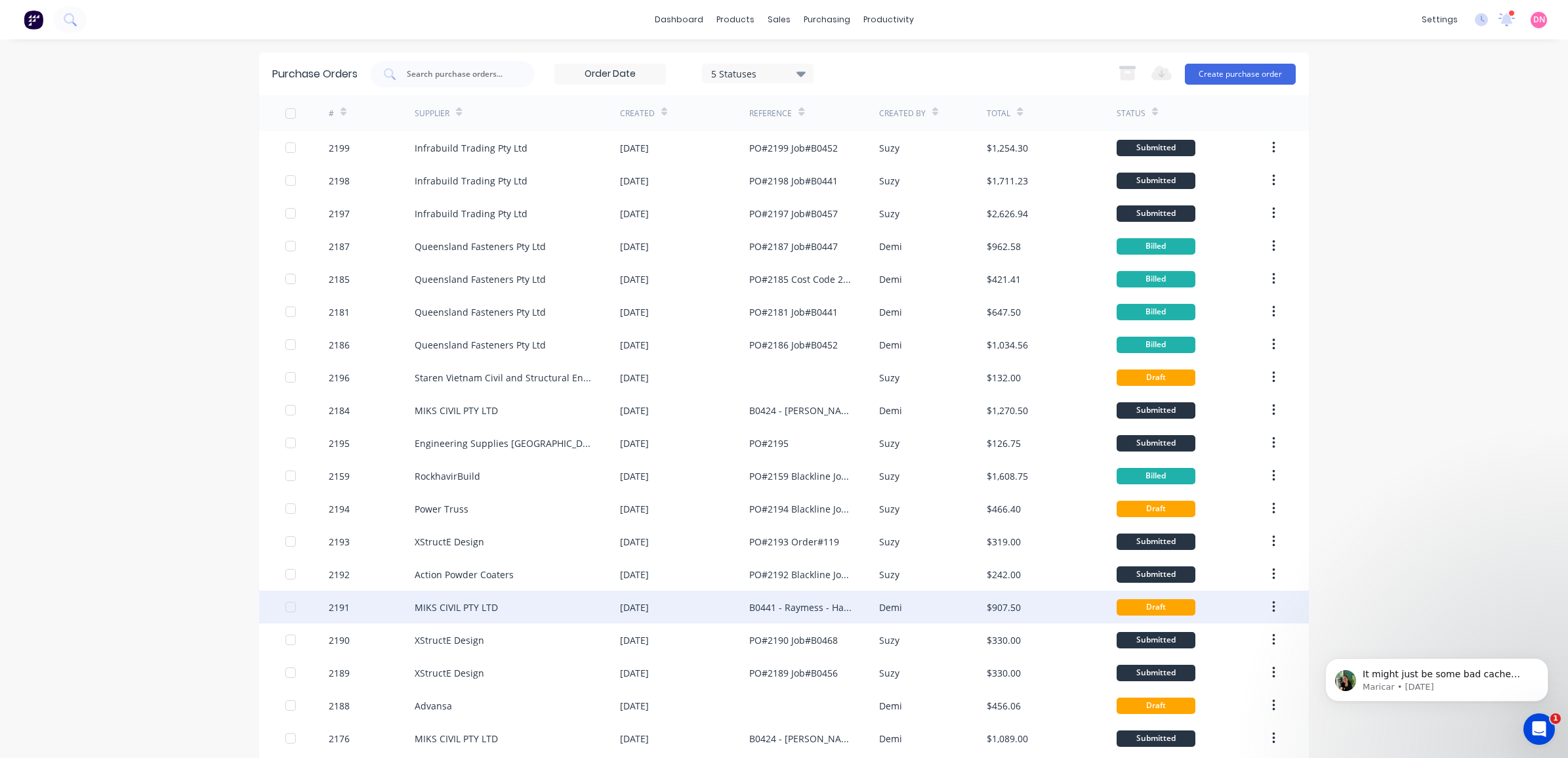
click at [1084, 604] on div "$907.50" at bounding box center [1051, 607] width 129 height 33
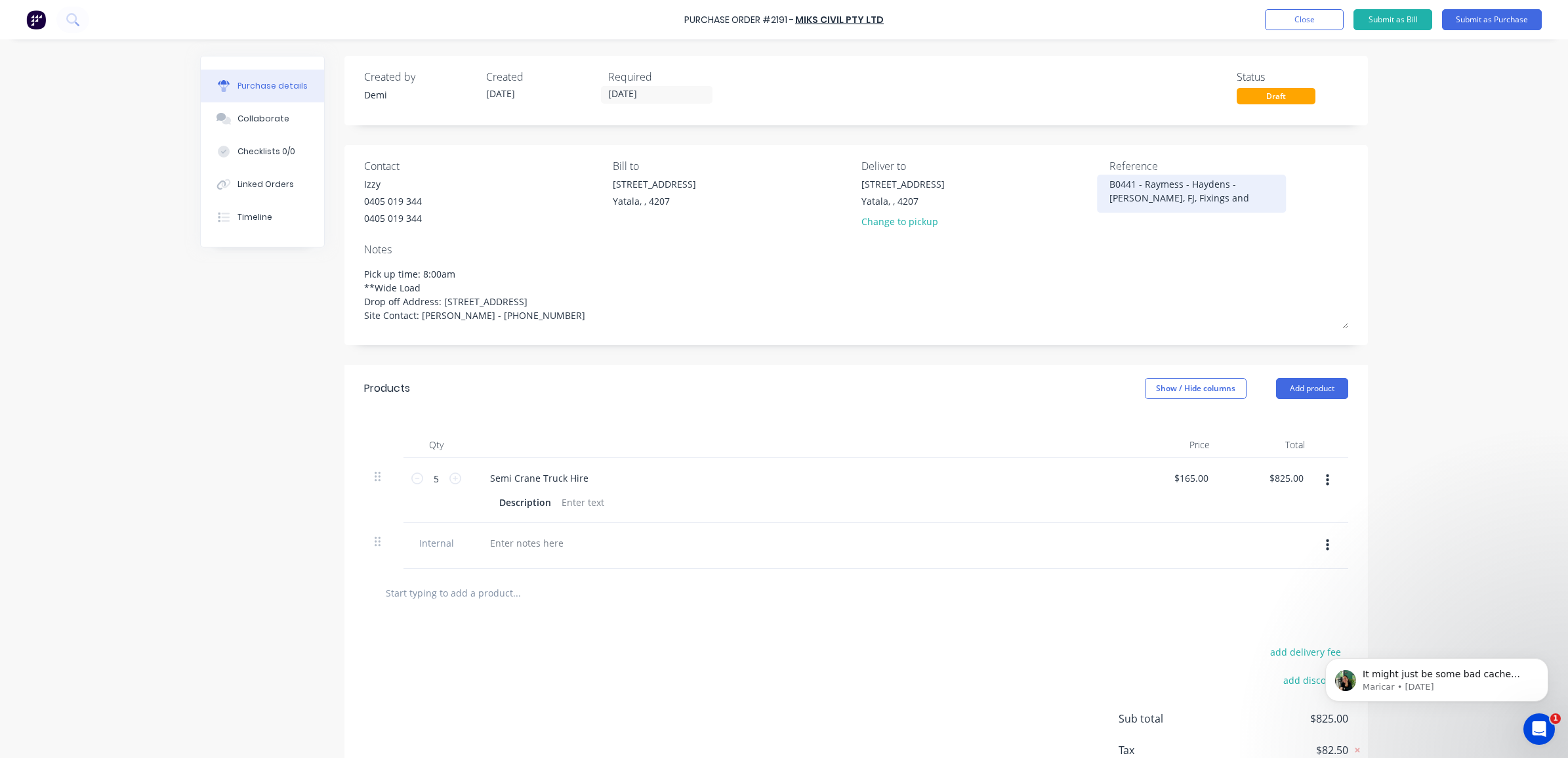
click at [1177, 204] on textarea "B0441 - Raymess - Haydens - [PERSON_NAME], FJ, Fixings and Accessories" at bounding box center [1191, 192] width 164 height 30
click at [1109, 197] on textarea "B0441 - Raymess - Haydens - [PERSON_NAME], FJ, Fixings and Accessories" at bounding box center [1191, 192] width 164 height 30
type textarea "x"
click at [1109, 198] on textarea "B0441 - Raymess - Haydens - [PERSON_NAME], FJ, Fixings and Accessories" at bounding box center [1191, 192] width 164 height 30
type textarea "B0441 - Raymess - Haydens - [PERSON_NAME], FJ (Pa, Fixings and Accessories"
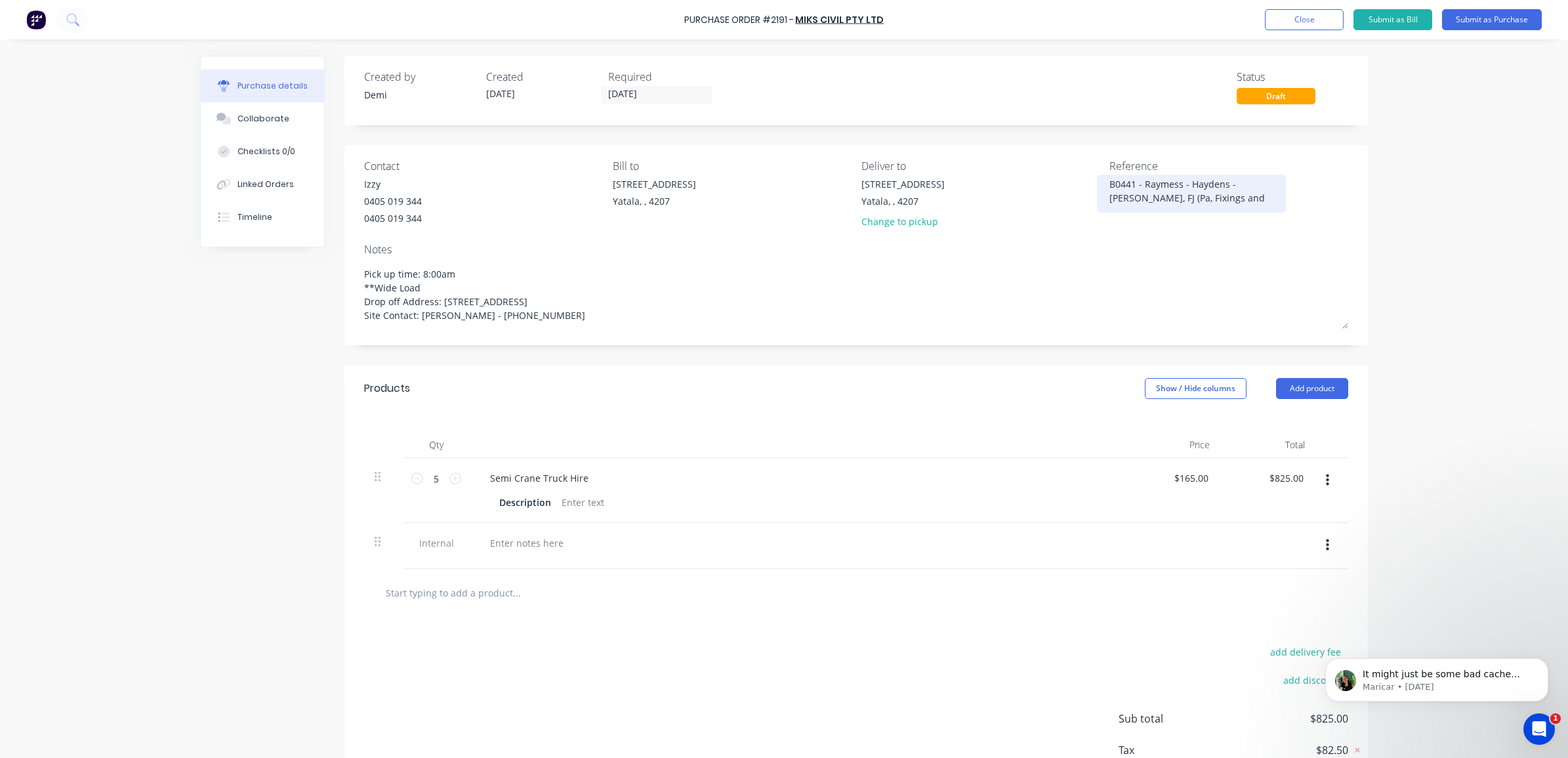
type textarea "x"
type textarea "B0441 - Raymess - Haydens - [PERSON_NAME], FJ (Par, Fixings and Accessories"
type textarea "x"
type textarea "B0441 - Raymess - Haydens - [PERSON_NAME], FJ (Part, Fixings and Accessories"
type textarea "x"
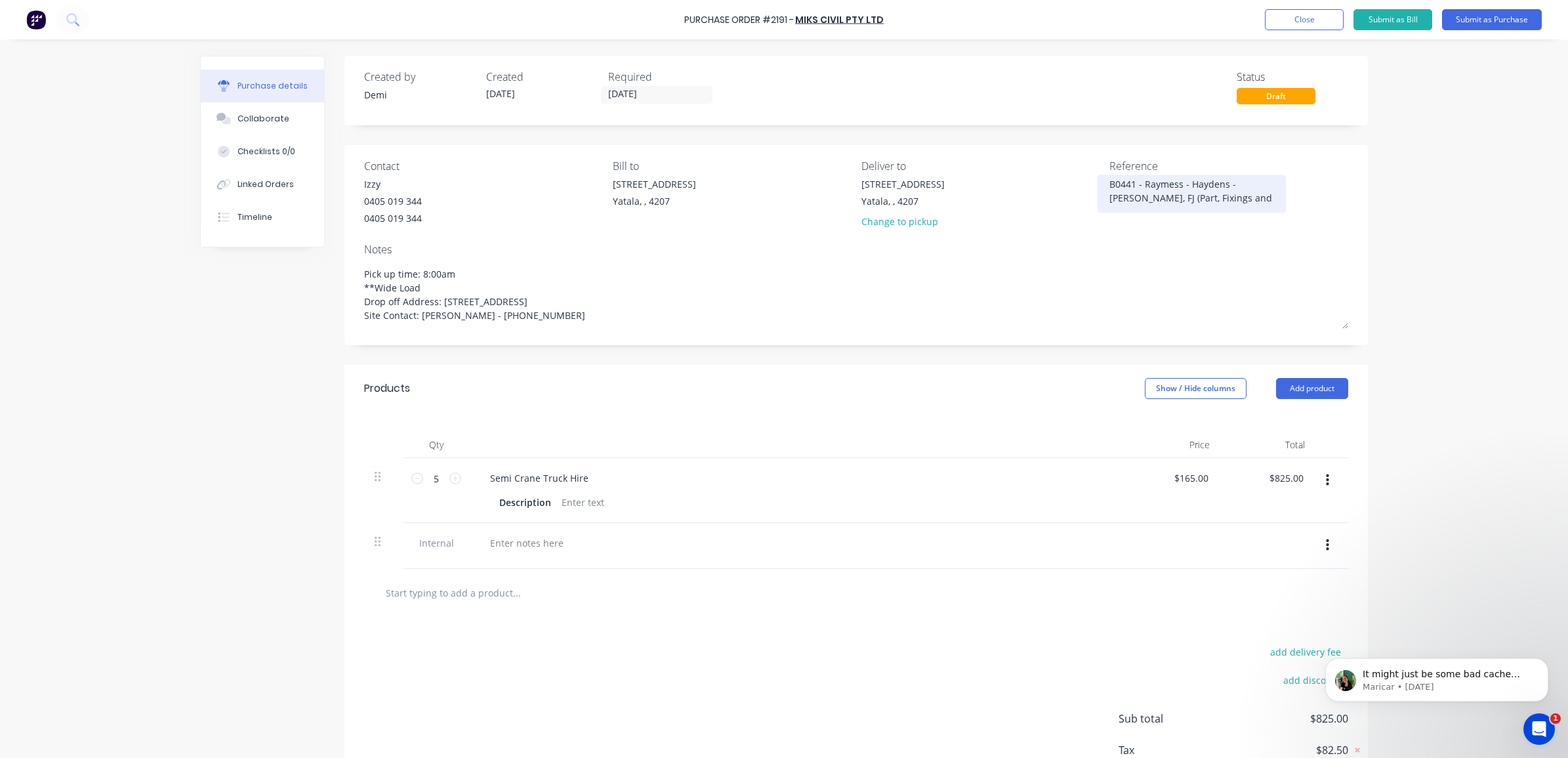
type textarea "B0441 - Raymess - Haydens - [PERSON_NAME], FJ (Part), Fixings and Accessories"
type textarea "x"
click at [1214, 204] on textarea "B0441 - Raymess - Haydens - [PERSON_NAME], FJ (Part), Fixings and Accessories" at bounding box center [1191, 192] width 164 height 30
type textarea "B0441 - Raymess - Haydens - [PERSON_NAME], FJ (Part), Fixings and Accessories"
type textarea "x"
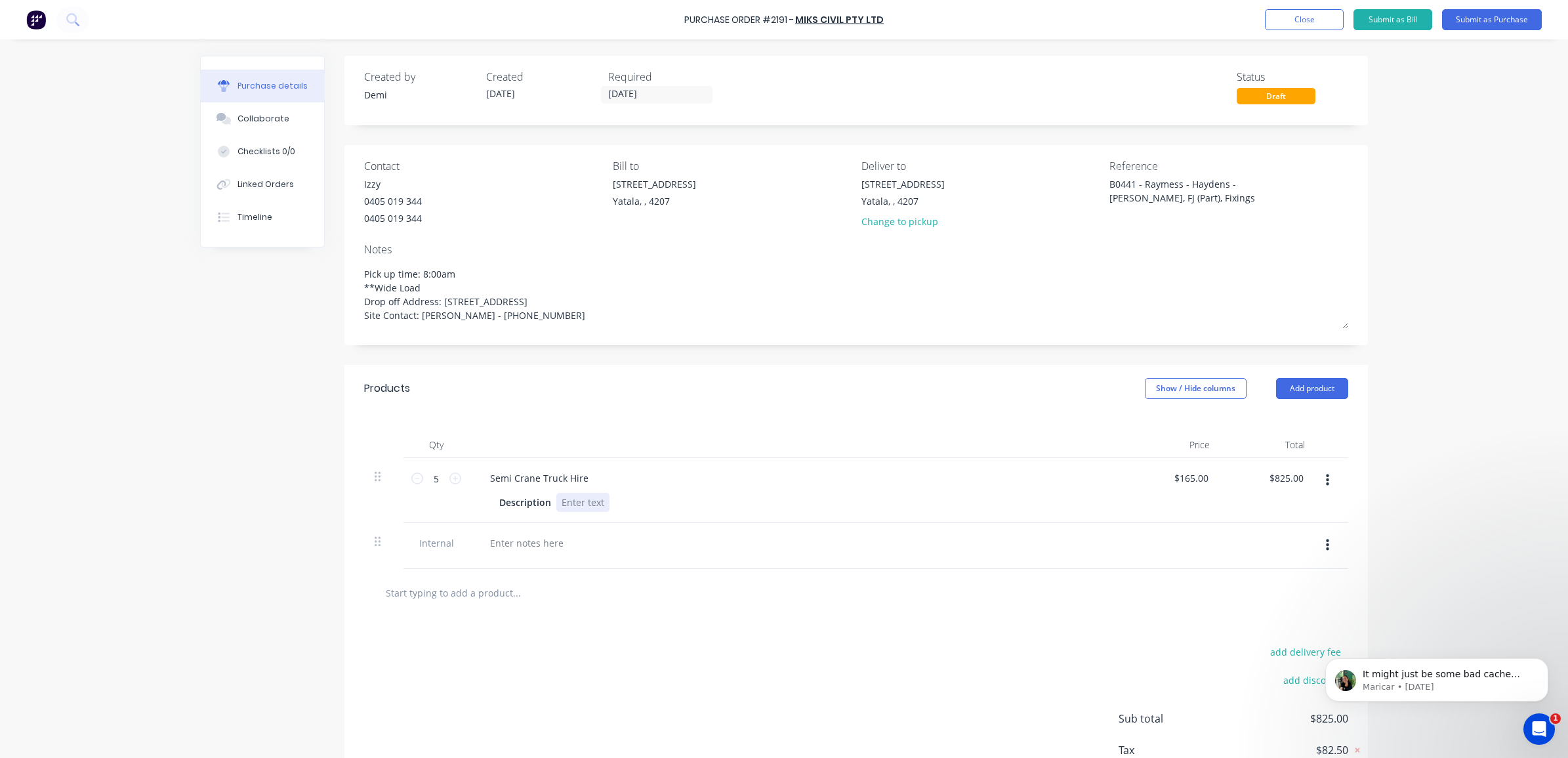
type textarea "B0441 - Raymess - Haydens - [PERSON_NAME], FJ (Part), Fixings and Accessories"
click at [577, 501] on div at bounding box center [583, 502] width 53 height 19
type textarea "x"
click at [1239, 530] on div at bounding box center [1268, 546] width 95 height 46
